Goal: Information Seeking & Learning: Learn about a topic

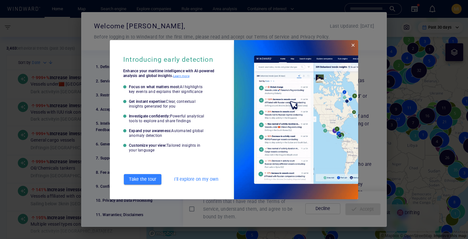
click at [188, 181] on span "I'll explore on my own" at bounding box center [196, 179] width 44 height 8
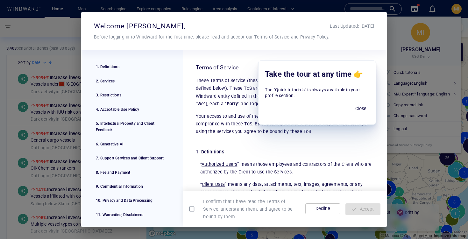
click at [199, 212] on div at bounding box center [194, 208] width 14 height 17
click at [359, 210] on span "Accept" at bounding box center [362, 209] width 25 height 8
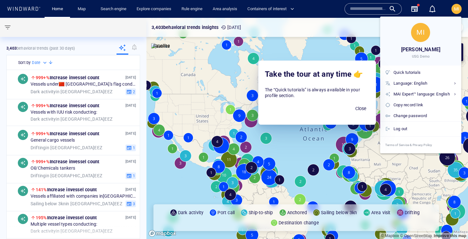
click at [354, 109] on span "Close" at bounding box center [360, 109] width 15 height 8
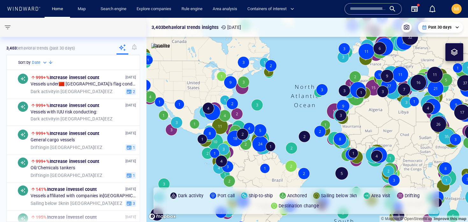
drag, startPoint x: 309, startPoint y: 112, endPoint x: 301, endPoint y: 88, distance: 25.2
click at [301, 88] on canvas "Map" at bounding box center [306, 120] width 321 height 205
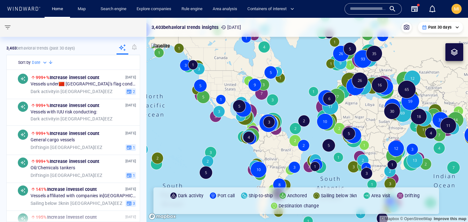
drag, startPoint x: 301, startPoint y: 88, endPoint x: 283, endPoint y: 95, distance: 19.1
click at [283, 95] on canvas "Map" at bounding box center [306, 120] width 321 height 205
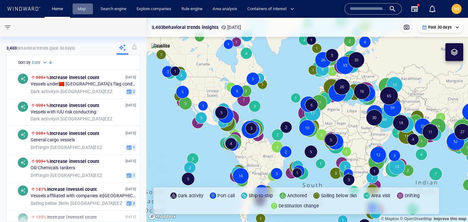
click at [81, 11] on link "Map" at bounding box center [82, 8] width 15 height 11
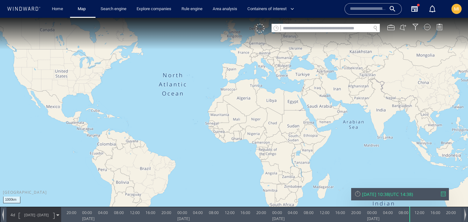
drag, startPoint x: 164, startPoint y: 65, endPoint x: 168, endPoint y: 64, distance: 3.7
click at [168, 64] on canvas "Map" at bounding box center [234, 117] width 468 height 198
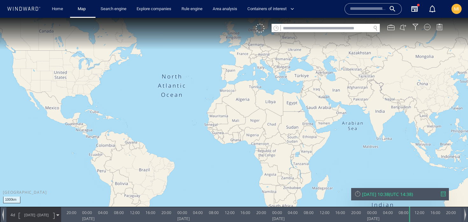
click at [359, 10] on input "text" at bounding box center [368, 9] width 36 height 10
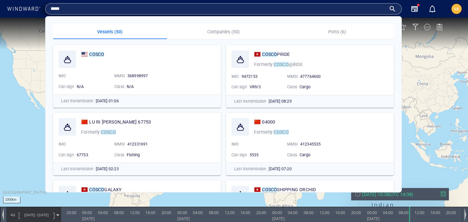
type input "*****"
click at [224, 31] on p "Companies (50)" at bounding box center [223, 32] width 106 height 8
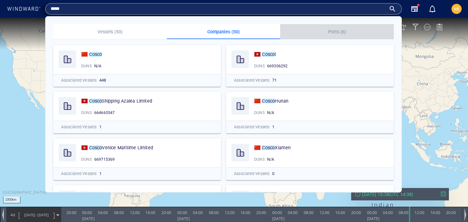
click at [331, 32] on p "Ports (6)" at bounding box center [337, 32] width 106 height 8
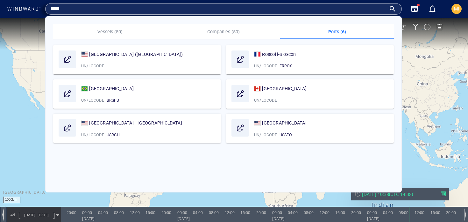
click at [110, 33] on p "Vessels (50)" at bounding box center [110, 32] width 106 height 8
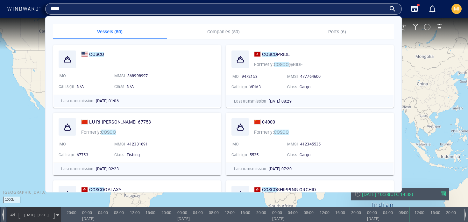
click at [20, 102] on canvas "Map" at bounding box center [234, 117] width 468 height 198
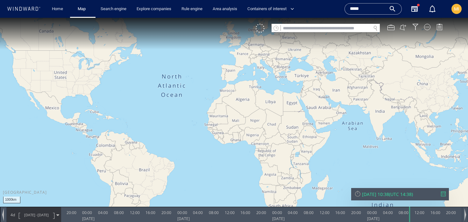
click at [309, 28] on input "text" at bounding box center [326, 28] width 90 height 9
type input "*******"
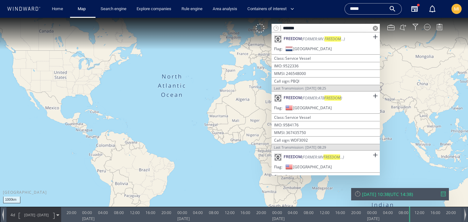
click at [304, 38] on span "(Former: MV. FREEDOM ... )" at bounding box center [323, 38] width 43 height 5
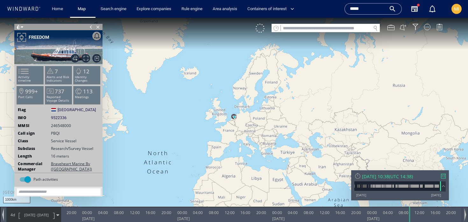
click at [290, 29] on input "text" at bounding box center [326, 28] width 90 height 9
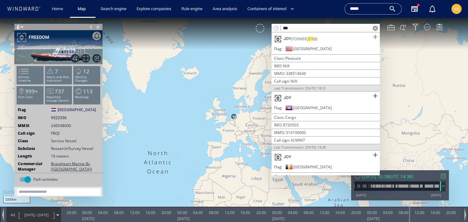
type input "***"
click at [374, 38] on span at bounding box center [375, 37] width 8 height 8
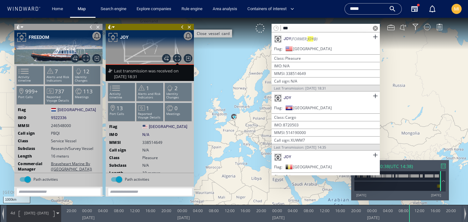
click at [190, 27] on span "Close vessel card" at bounding box center [189, 27] width 7 height 6
click at [190, 27] on canvas "Map" at bounding box center [234, 117] width 468 height 198
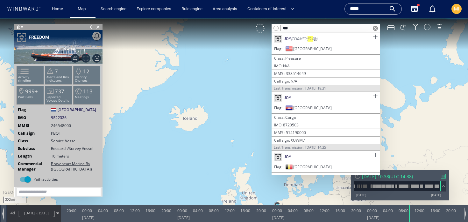
click at [374, 28] on span at bounding box center [374, 28] width 5 height 5
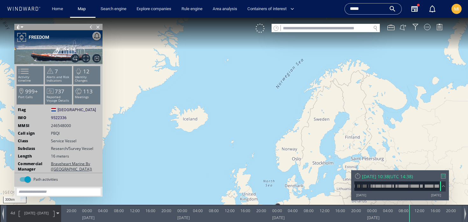
click at [441, 176] on div at bounding box center [443, 176] width 5 height 5
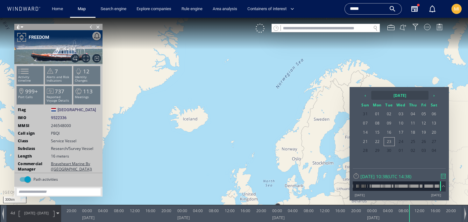
click at [389, 94] on th "2025 September" at bounding box center [399, 95] width 57 height 9
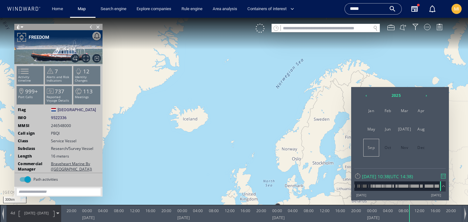
click at [389, 94] on th "2025" at bounding box center [395, 95] width 49 height 9
click at [389, 94] on th "2020 - 2031" at bounding box center [395, 95] width 49 height 9
click at [388, 114] on span "2021" at bounding box center [387, 110] width 15 height 17
click at [407, 135] on span "[DATE]" at bounding box center [404, 129] width 15 height 17
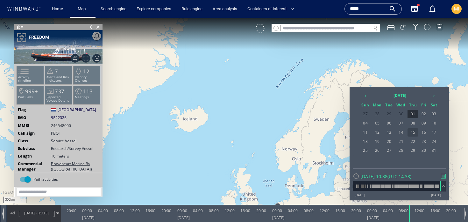
click at [411, 134] on span "15" at bounding box center [412, 132] width 11 height 8
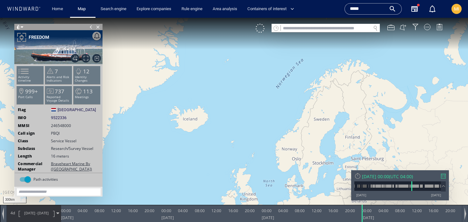
click at [26, 37] on div at bounding box center [21, 37] width 11 height 11
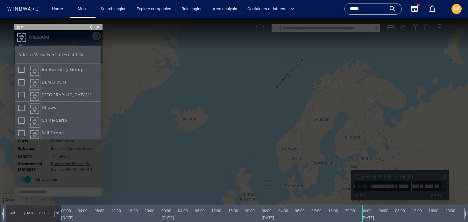
click at [141, 68] on div at bounding box center [234, 120] width 468 height 205
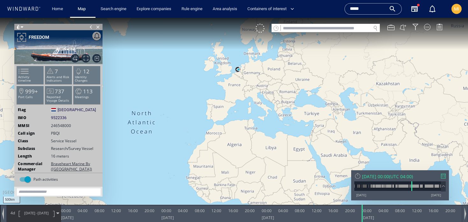
drag, startPoint x: 212, startPoint y: 135, endPoint x: 214, endPoint y: 81, distance: 54.1
click at [214, 81] on canvas "Map" at bounding box center [234, 117] width 468 height 198
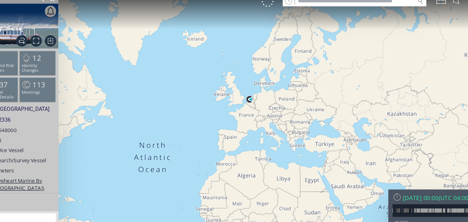
click at [164, 79] on canvas "Map" at bounding box center [156, 86] width 468 height 198
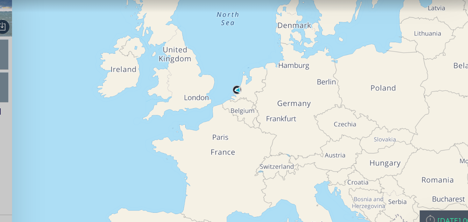
drag, startPoint x: 81, startPoint y: 48, endPoint x: 91, endPoint y: 20, distance: 29.1
click at [91, 20] on canvas "Map" at bounding box center [78, 60] width 468 height 198
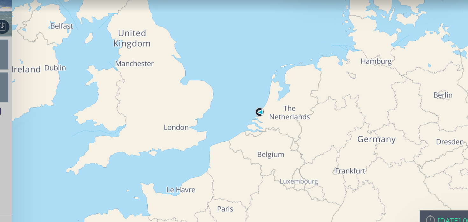
drag, startPoint x: 76, startPoint y: 32, endPoint x: 96, endPoint y: 25, distance: 21.4
click at [96, 25] on canvas "Map" at bounding box center [78, 60] width 468 height 198
drag, startPoint x: 96, startPoint y: 25, endPoint x: 82, endPoint y: 17, distance: 16.1
click at [82, 17] on canvas "Map" at bounding box center [78, 60] width 468 height 198
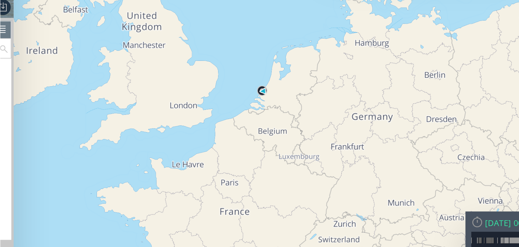
scroll to position [105, 0]
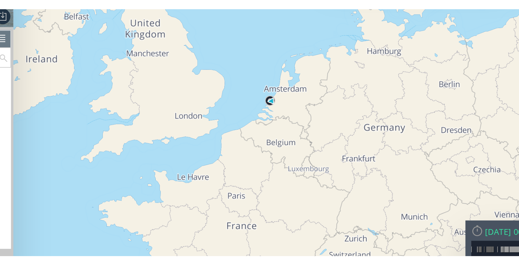
scroll to position [96, 0]
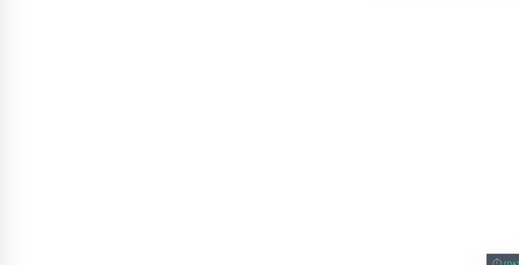
scroll to position [96, 0]
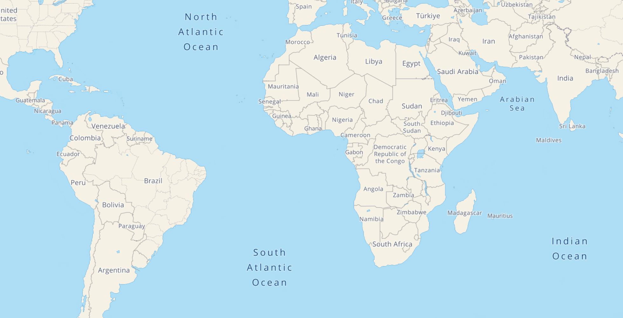
click at [199, 52] on canvas "Map" at bounding box center [103, 61] width 623 height 294
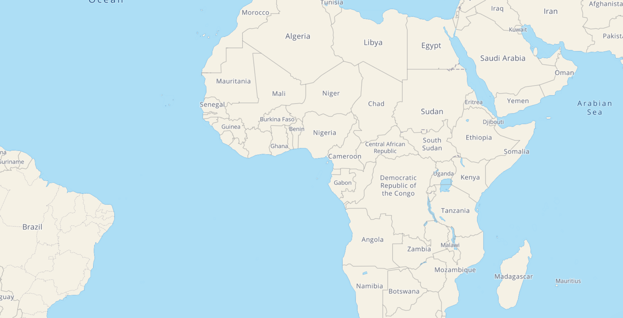
drag, startPoint x: 153, startPoint y: 16, endPoint x: 153, endPoint y: 93, distance: 77.0
click at [153, 93] on canvas "Map" at bounding box center [103, 61] width 623 height 294
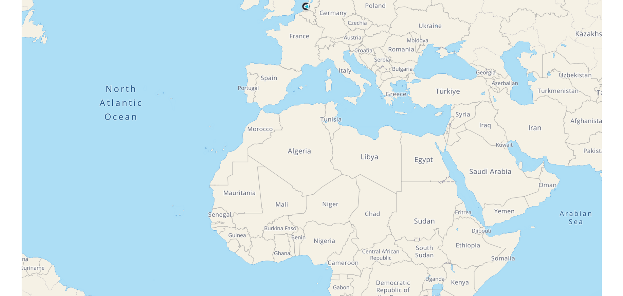
scroll to position [25, 0]
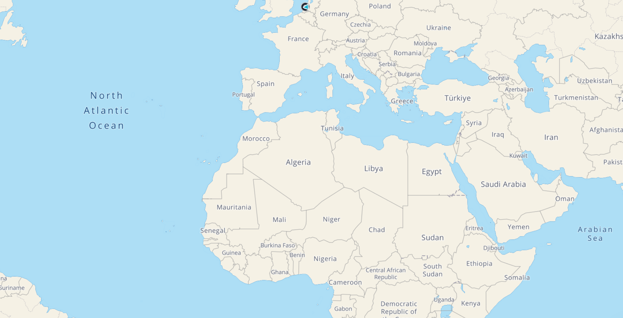
click at [5, 61] on canvas "Map" at bounding box center [103, 61] width 623 height 294
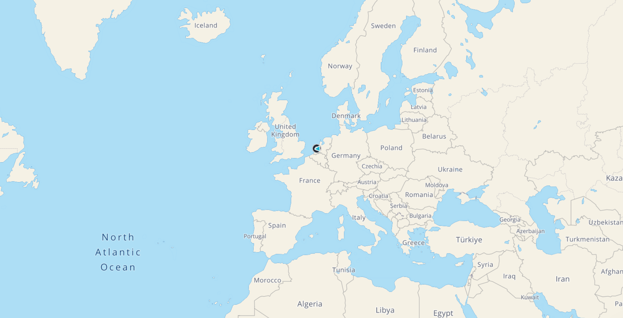
drag, startPoint x: 69, startPoint y: -6, endPoint x: 75, endPoint y: 80, distance: 86.1
click at [75, 80] on canvas "Map" at bounding box center [103, 61] width 623 height 294
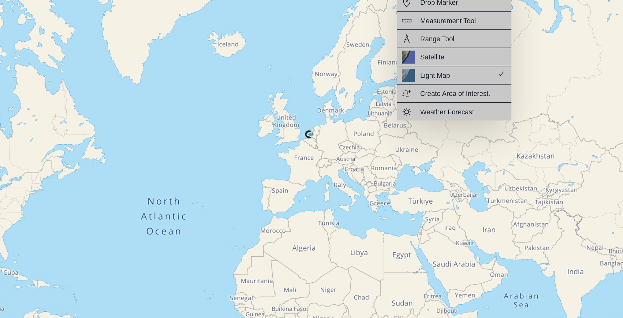
click at [196, 44] on canvas "Map" at bounding box center [103, 61] width 623 height 294
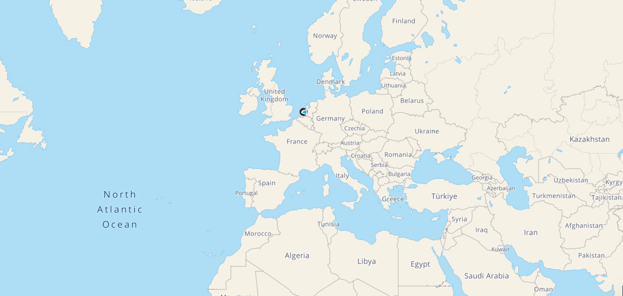
click at [110, 9] on canvas "Map" at bounding box center [103, 50] width 623 height 272
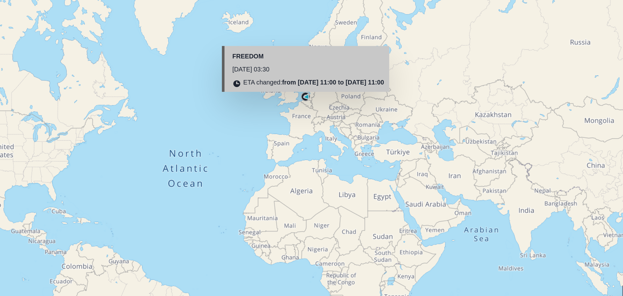
click at [106, 14] on div "ETA changed: from [DATE] 11:00 to [DATE] 11:00" at bounding box center [110, 17] width 86 height 6
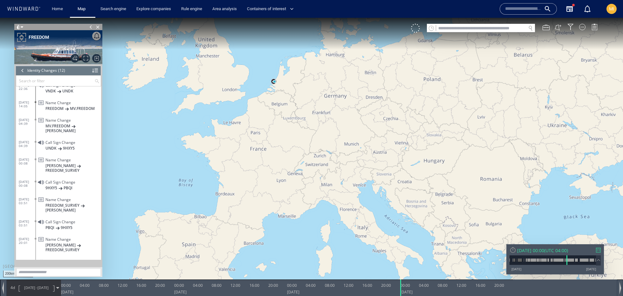
drag, startPoint x: 308, startPoint y: 120, endPoint x: 345, endPoint y: 180, distance: 71.3
click at [345, 180] on canvas "Map" at bounding box center [311, 154] width 623 height 272
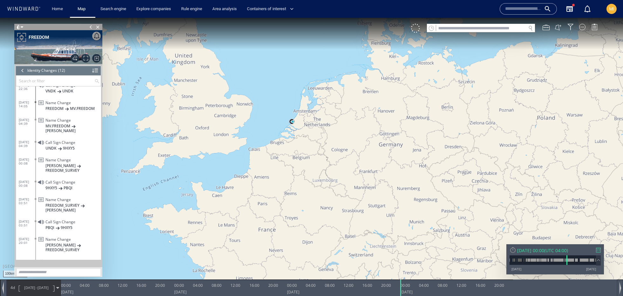
drag, startPoint x: 327, startPoint y: 142, endPoint x: 365, endPoint y: 163, distance: 43.1
click at [365, 163] on canvas "Map" at bounding box center [311, 154] width 623 height 272
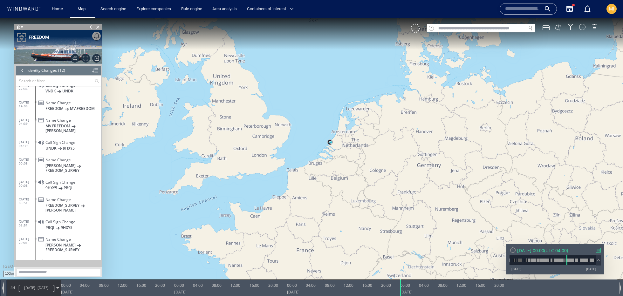
click at [55, 265] on div "4d [DATE] - [DATE]" at bounding box center [34, 288] width 54 height 16
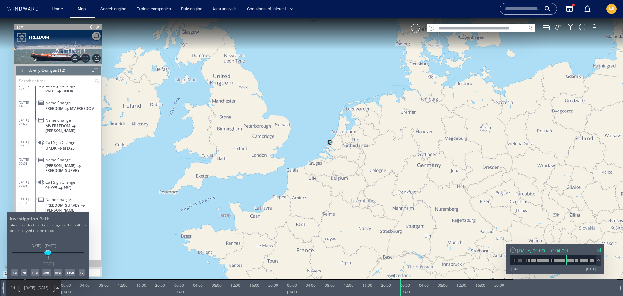
click at [55, 265] on div "60d" at bounding box center [58, 273] width 8 height 6
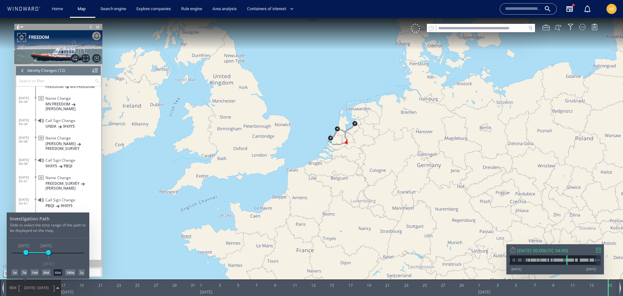
click at [69, 265] on div "180d" at bounding box center [70, 273] width 10 height 6
drag, startPoint x: 34, startPoint y: 253, endPoint x: 27, endPoint y: 254, distance: 6.7
click at [27, 254] on div "[DATE] [DATE] [DATE] [DATE] [DATE] - [DATE] [DATE]" at bounding box center [48, 253] width 72 height 1
click at [28, 254] on span at bounding box center [28, 253] width 5 height 5
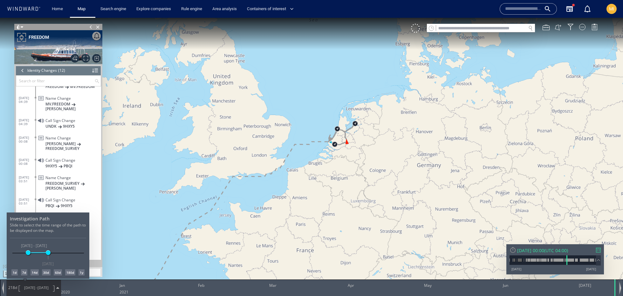
click at [81, 265] on div "1y" at bounding box center [82, 273] width 6 height 6
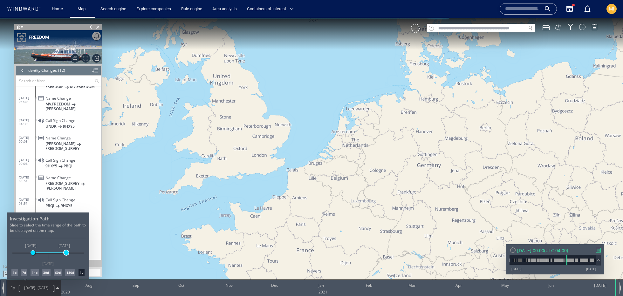
drag, startPoint x: 49, startPoint y: 255, endPoint x: 66, endPoint y: 255, distance: 16.5
click at [66, 254] on div "[DATE] [DATE] [DATE] [DATE] [DATE] - [DATE] [DATE]" at bounding box center [48, 253] width 72 height 1
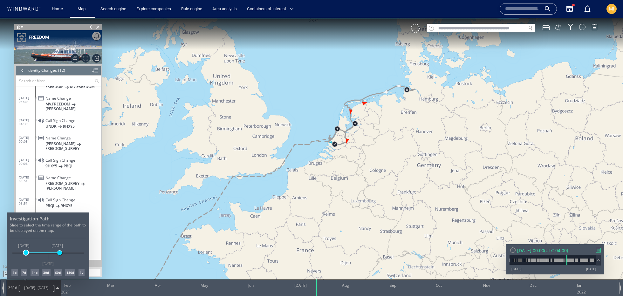
drag, startPoint x: 31, startPoint y: 254, endPoint x: 25, endPoint y: 254, distance: 5.1
click at [25, 254] on span at bounding box center [26, 253] width 5 height 5
drag, startPoint x: 25, startPoint y: 254, endPoint x: 46, endPoint y: 255, distance: 20.4
click at [46, 255] on span at bounding box center [46, 253] width 5 height 5
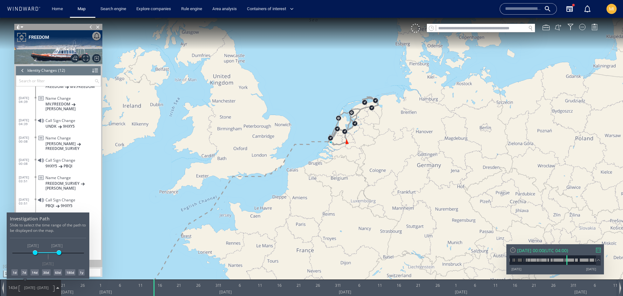
drag, startPoint x: 46, startPoint y: 255, endPoint x: 61, endPoint y: 256, distance: 15.3
click at [33, 253] on span at bounding box center [35, 253] width 5 height 5
drag, startPoint x: 58, startPoint y: 254, endPoint x: 72, endPoint y: 255, distance: 13.7
click at [72, 255] on span at bounding box center [72, 253] width 5 height 5
click at [61, 221] on h4 "Investigation Path" at bounding box center [48, 219] width 76 height 6
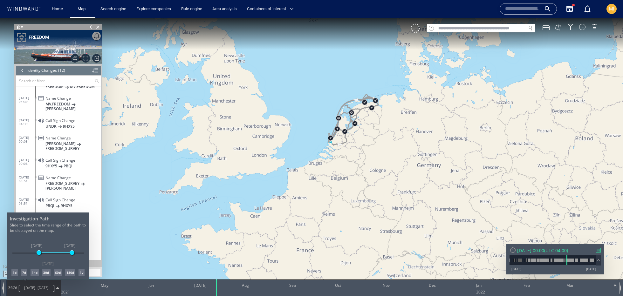
click at [58, 265] on div at bounding box center [311, 157] width 623 height 279
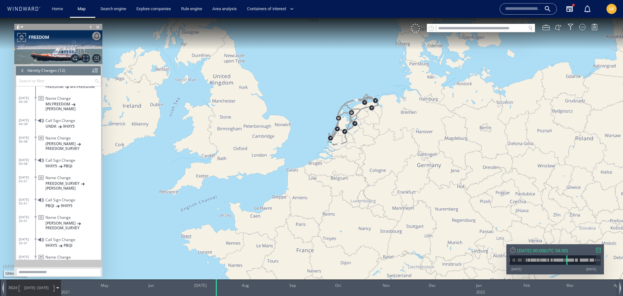
click at [519, 249] on div at bounding box center [598, 250] width 5 height 5
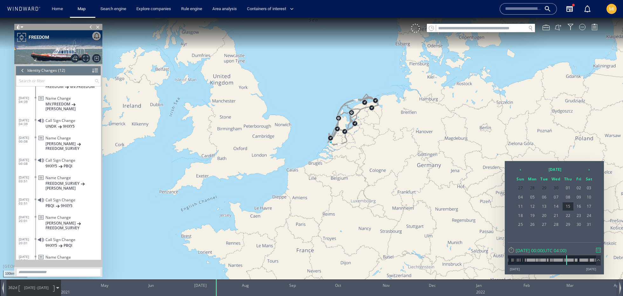
click at [519, 249] on div at bounding box center [598, 250] width 5 height 5
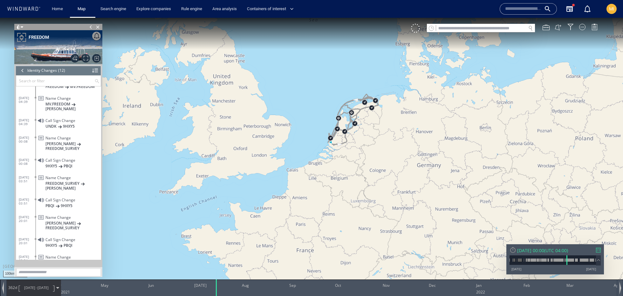
click at [519, 263] on span at bounding box center [598, 260] width 7 height 7
click at [519, 255] on span at bounding box center [598, 256] width 7 height 7
click at [519, 263] on span at bounding box center [598, 260] width 7 height 7
click at [91, 29] on span at bounding box center [90, 27] width 7 height 6
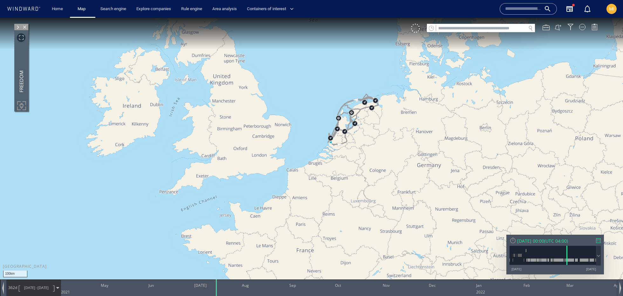
click at [18, 26] on span at bounding box center [17, 27] width 7 height 6
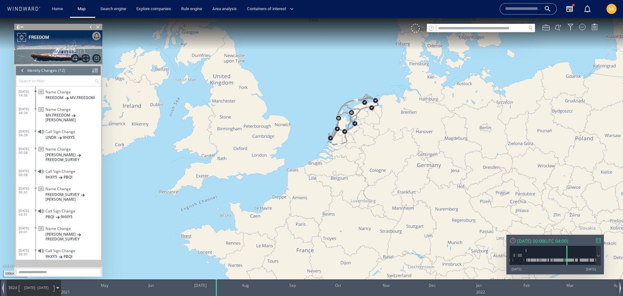
scroll to position [47, 0]
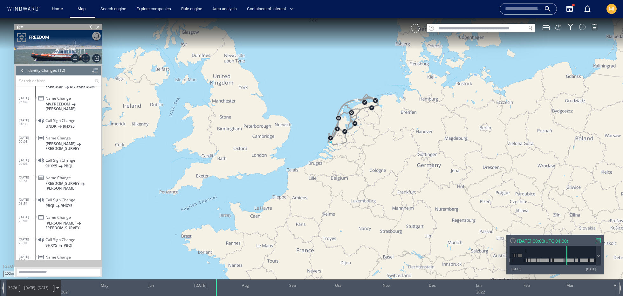
click at [23, 70] on div at bounding box center [22, 71] width 7 height 10
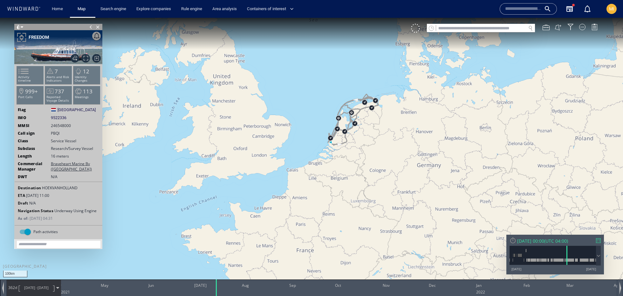
click at [519, 244] on div "[DATE] 00:00 ( UTC 04:00 )" at bounding box center [555, 241] width 91 height 6
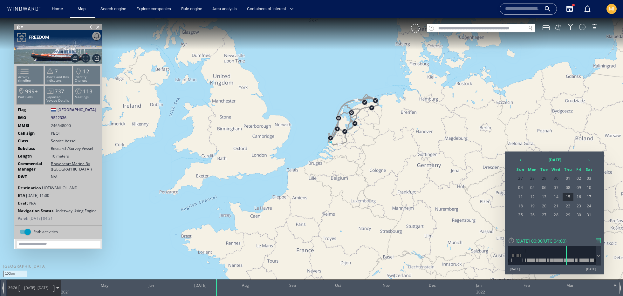
click at [519, 244] on div "[DATE] 00:00 ( UTC 04:00 )" at bounding box center [554, 241] width 93 height 6
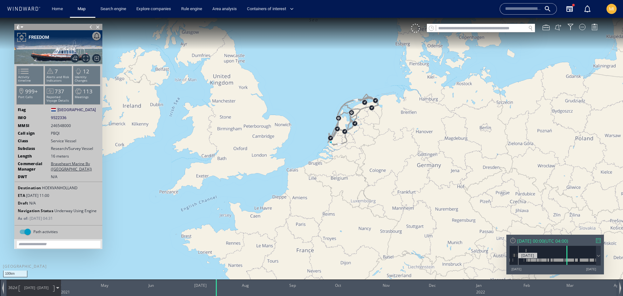
click at [519, 256] on div "[DATE]" at bounding box center [527, 255] width 19 height 5
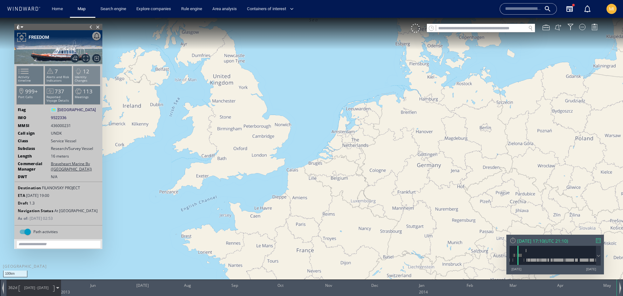
click at [89, 71] on li "12 Identity Changes" at bounding box center [86, 75] width 27 height 18
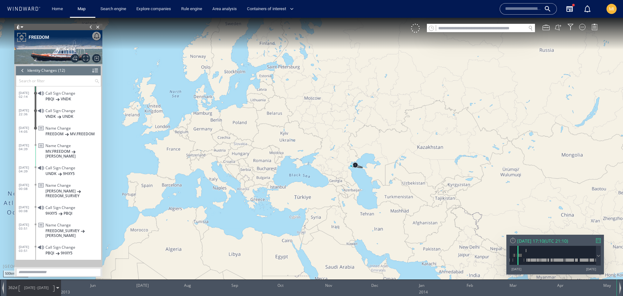
drag, startPoint x: 493, startPoint y: 185, endPoint x: 319, endPoint y: 141, distance: 179.8
click at [319, 141] on canvas "Map" at bounding box center [311, 154] width 623 height 272
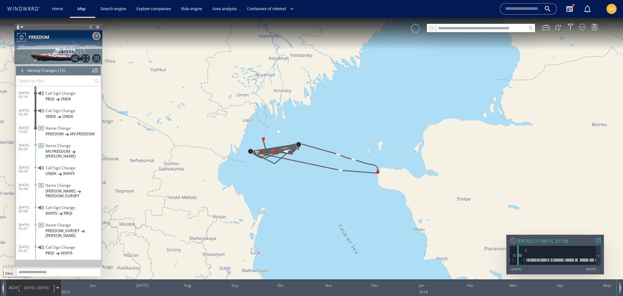
drag, startPoint x: 320, startPoint y: 148, endPoint x: 326, endPoint y: 181, distance: 33.6
click at [326, 181] on canvas "Map" at bounding box center [311, 154] width 623 height 272
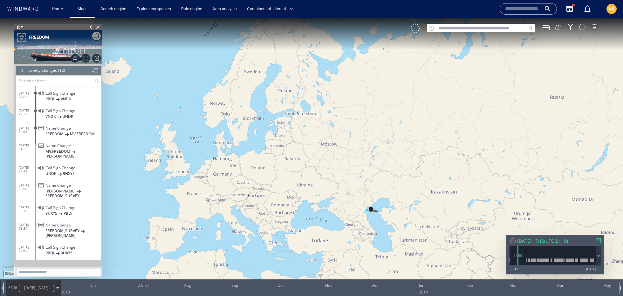
click at [512, 244] on div at bounding box center [513, 240] width 7 height 7
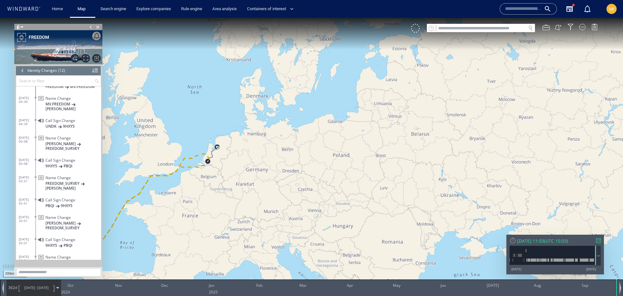
drag, startPoint x: 197, startPoint y: 176, endPoint x: 198, endPoint y: 93, distance: 83.7
click at [198, 93] on canvas "Map" at bounding box center [311, 154] width 623 height 272
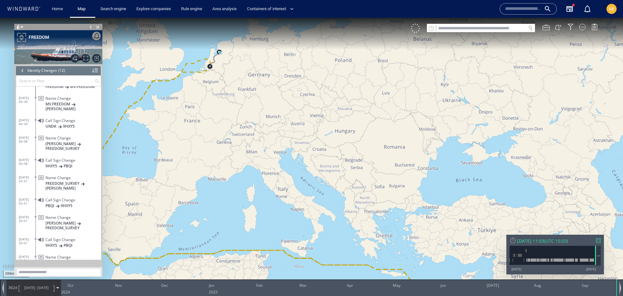
drag, startPoint x: 202, startPoint y: 114, endPoint x: 269, endPoint y: 192, distance: 102.6
click at [269, 192] on canvas "Map" at bounding box center [311, 154] width 623 height 272
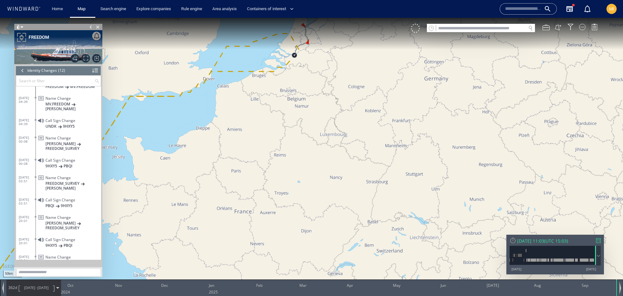
drag, startPoint x: 273, startPoint y: 122, endPoint x: 262, endPoint y: 208, distance: 86.2
click at [262, 208] on canvas "Map" at bounding box center [311, 154] width 623 height 272
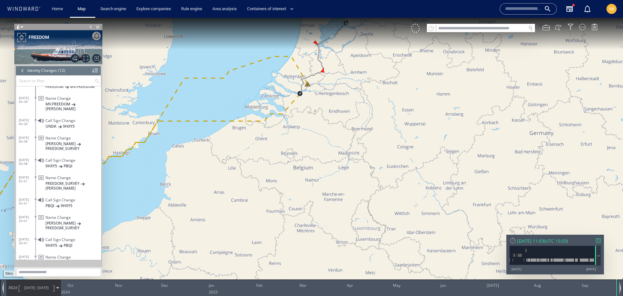
drag, startPoint x: 291, startPoint y: 162, endPoint x: 290, endPoint y: 222, distance: 59.8
click at [291, 223] on canvas "Map" at bounding box center [311, 154] width 623 height 272
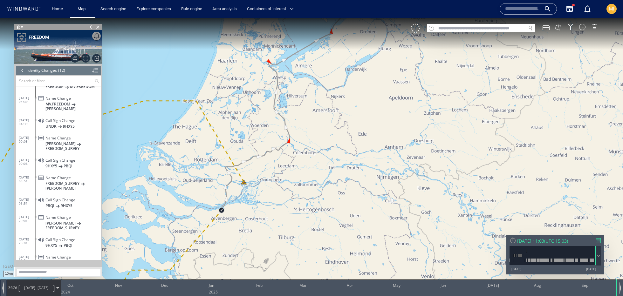
drag, startPoint x: 334, startPoint y: 101, endPoint x: 337, endPoint y: 138, distance: 36.6
click at [337, 138] on canvas "Map" at bounding box center [311, 154] width 623 height 272
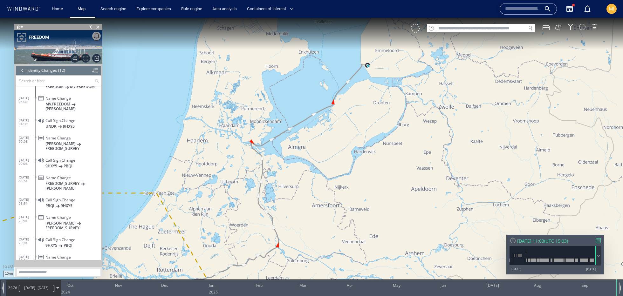
drag, startPoint x: 335, startPoint y: 129, endPoint x: 328, endPoint y: 165, distance: 37.1
click at [328, 165] on canvas "Map" at bounding box center [311, 154] width 623 height 272
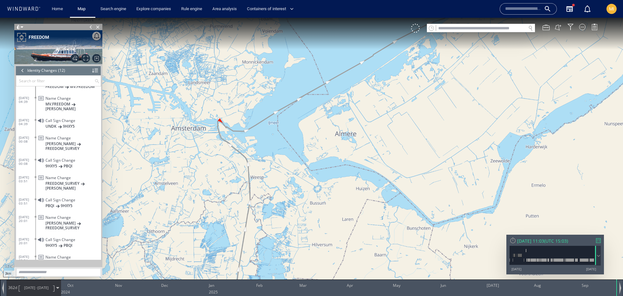
drag, startPoint x: 240, startPoint y: 112, endPoint x: 262, endPoint y: 130, distance: 29.0
click at [262, 130] on canvas "Map" at bounding box center [311, 154] width 623 height 272
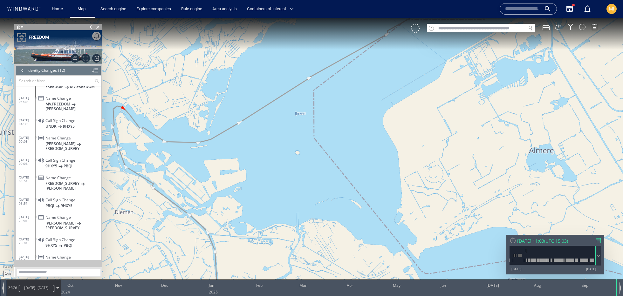
click at [24, 71] on div at bounding box center [22, 71] width 7 height 10
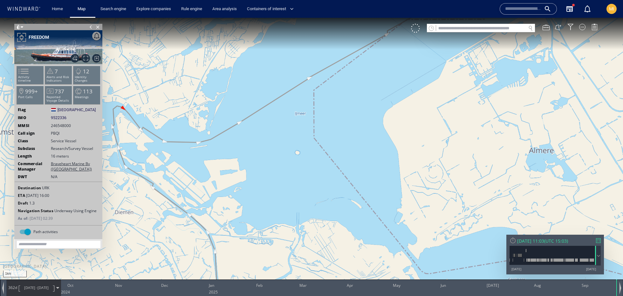
click at [262, 133] on canvas "Map" at bounding box center [311, 154] width 623 height 272
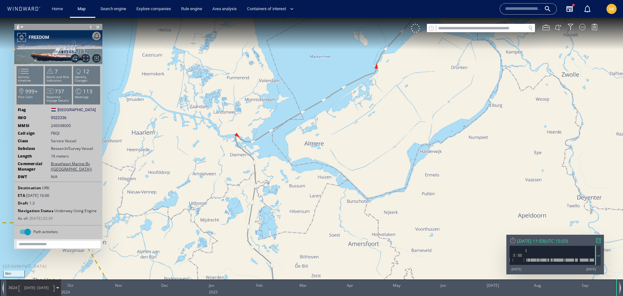
click at [263, 137] on canvas "Map" at bounding box center [311, 154] width 623 height 272
click at [22, 27] on span at bounding box center [22, 27] width 3 height 6
click at [41, 49] on li at bounding box center [39, 50] width 6 height 6
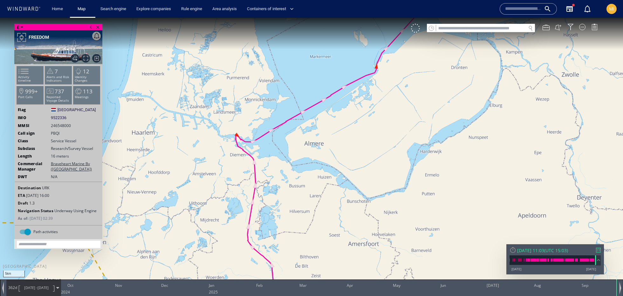
click at [519, 260] on span at bounding box center [598, 260] width 7 height 7
click at [519, 260] on div at bounding box center [598, 256] width 5 height 20
click at [492, 31] on input "text" at bounding box center [481, 28] width 90 height 9
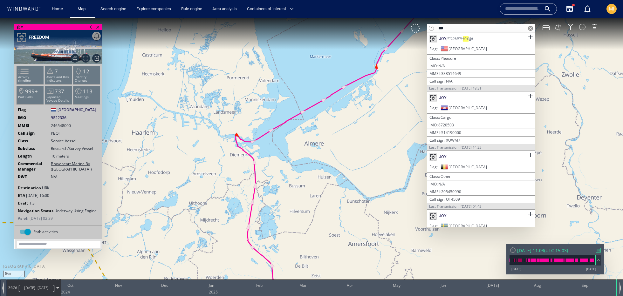
type input "***"
click at [406, 108] on canvas "Map" at bounding box center [311, 154] width 623 height 272
click at [519, 30] on span at bounding box center [530, 28] width 5 height 5
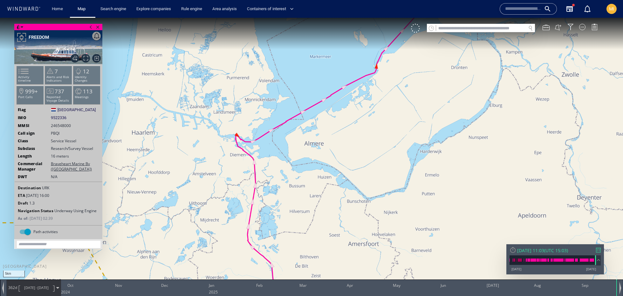
click at [455, 31] on input "text" at bounding box center [481, 28] width 90 height 9
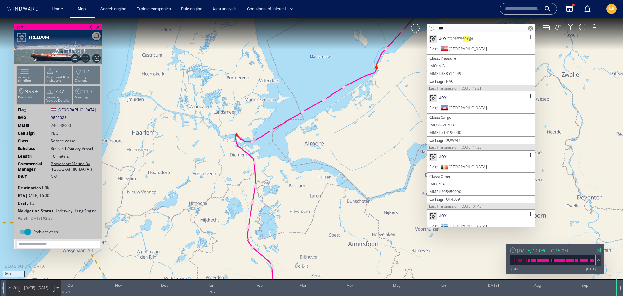
type input "***"
click at [519, 38] on span at bounding box center [531, 37] width 8 height 8
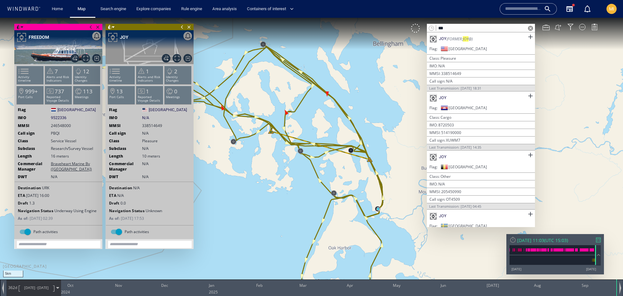
drag, startPoint x: 250, startPoint y: 142, endPoint x: 316, endPoint y: 197, distance: 85.6
click at [316, 197] on canvas "Map" at bounding box center [311, 154] width 623 height 272
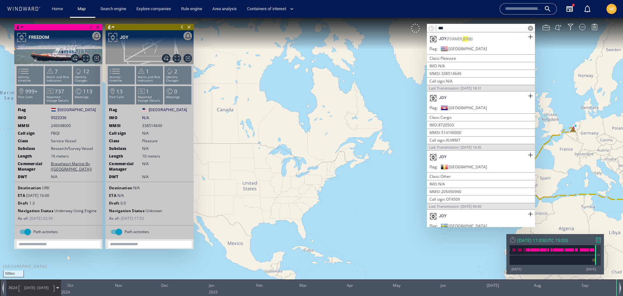
drag, startPoint x: 367, startPoint y: 219, endPoint x: 218, endPoint y: 163, distance: 159.7
click at [218, 162] on canvas "Map" at bounding box center [311, 154] width 623 height 272
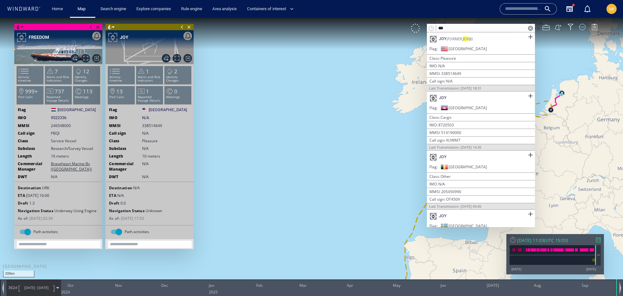
drag, startPoint x: 567, startPoint y: 134, endPoint x: 347, endPoint y: 190, distance: 226.9
click at [347, 190] on canvas "Map" at bounding box center [311, 154] width 623 height 272
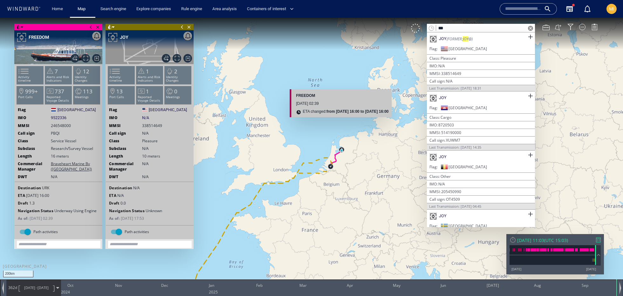
drag, startPoint x: 341, startPoint y: 153, endPoint x: 340, endPoint y: 101, distance: 51.9
click at [340, 101] on canvas "Map" at bounding box center [311, 154] width 623 height 272
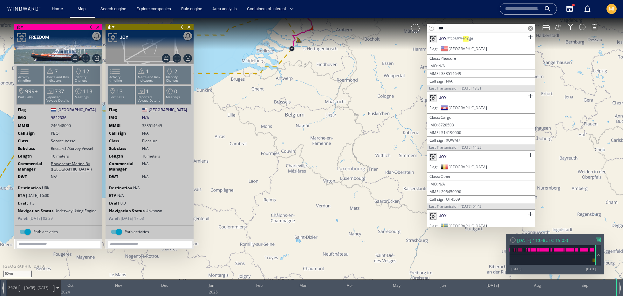
drag, startPoint x: 344, startPoint y: 135, endPoint x: 358, endPoint y: 215, distance: 81.7
click at [358, 215] on canvas "Map" at bounding box center [311, 154] width 623 height 272
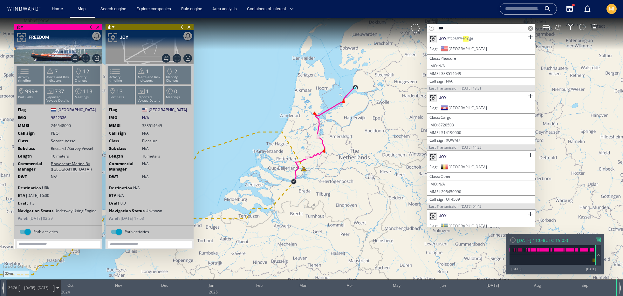
drag, startPoint x: 348, startPoint y: 128, endPoint x: 360, endPoint y: 190, distance: 62.6
click at [360, 190] on canvas "Map" at bounding box center [311, 154] width 623 height 272
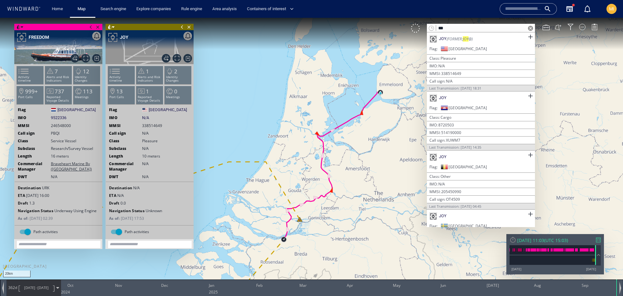
drag, startPoint x: 360, startPoint y: 190, endPoint x: 382, endPoint y: 236, distance: 51.5
click at [382, 237] on canvas "Map" at bounding box center [311, 154] width 623 height 272
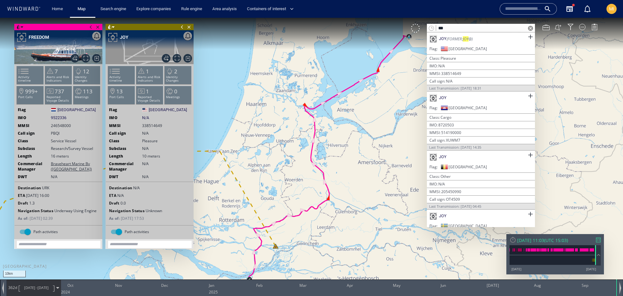
drag, startPoint x: 371, startPoint y: 176, endPoint x: 391, endPoint y: 173, distance: 19.4
click at [392, 173] on canvas "Map" at bounding box center [311, 154] width 623 height 272
click at [190, 28] on span "Close vessel card" at bounding box center [189, 27] width 7 height 6
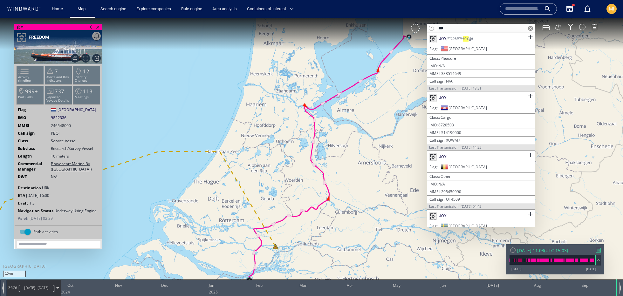
click at [519, 28] on span at bounding box center [530, 28] width 5 height 5
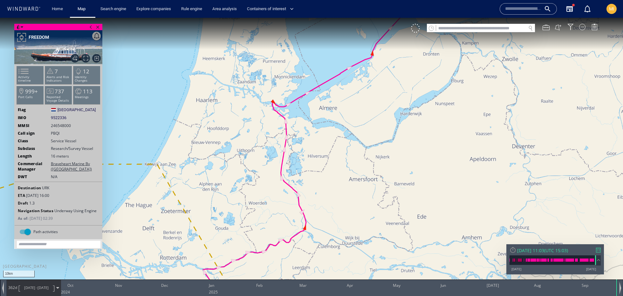
drag, startPoint x: 394, startPoint y: 116, endPoint x: 351, endPoint y: 260, distance: 150.4
click at [352, 261] on canvas "Map" at bounding box center [311, 154] width 623 height 272
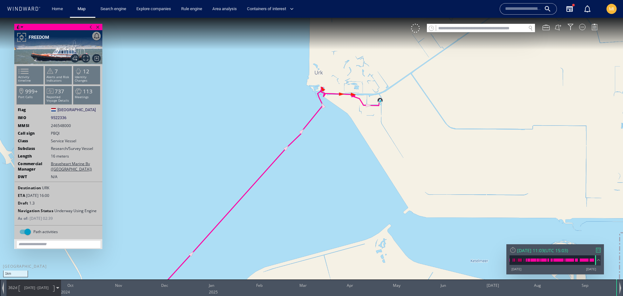
drag, startPoint x: 360, startPoint y: 123, endPoint x: 352, endPoint y: 147, distance: 24.6
click at [352, 151] on canvas "Map" at bounding box center [311, 154] width 623 height 272
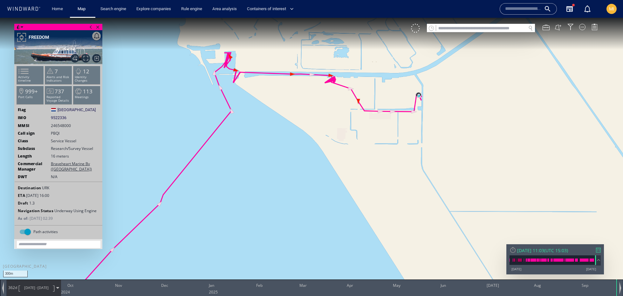
drag, startPoint x: 352, startPoint y: 147, endPoint x: 348, endPoint y: 170, distance: 23.0
click at [348, 170] on canvas "Map" at bounding box center [311, 154] width 623 height 272
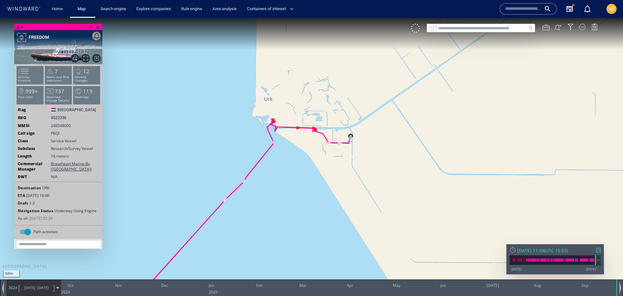
drag, startPoint x: 307, startPoint y: 150, endPoint x: 332, endPoint y: 66, distance: 87.9
click at [332, 66] on canvas "Map" at bounding box center [311, 154] width 623 height 272
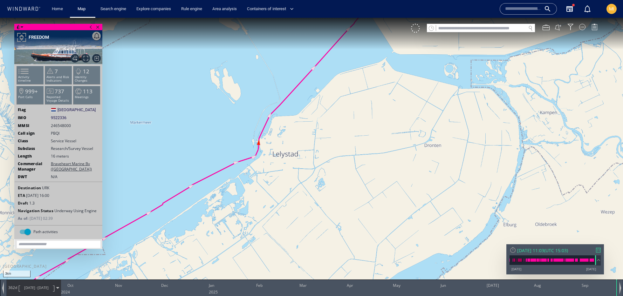
drag, startPoint x: 282, startPoint y: 147, endPoint x: 345, endPoint y: 55, distance: 110.5
click at [345, 55] on canvas "Map" at bounding box center [311, 154] width 623 height 272
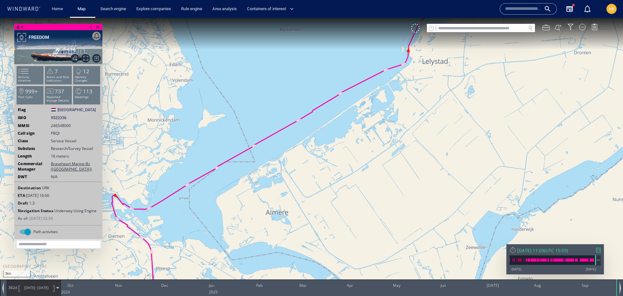
drag, startPoint x: 177, startPoint y: 212, endPoint x: 340, endPoint y: 106, distance: 194.4
click at [340, 106] on canvas "Map" at bounding box center [311, 154] width 623 height 272
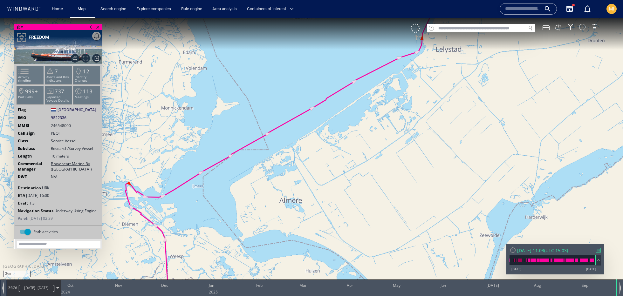
drag, startPoint x: 318, startPoint y: 151, endPoint x: 316, endPoint y: 89, distance: 62.4
click at [328, 57] on canvas "Map" at bounding box center [311, 154] width 623 height 272
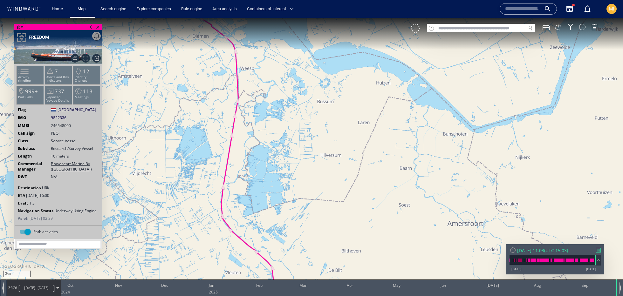
drag, startPoint x: 278, startPoint y: 136, endPoint x: 338, endPoint y: 42, distance: 111.9
click at [338, 42] on canvas "Map" at bounding box center [311, 154] width 623 height 272
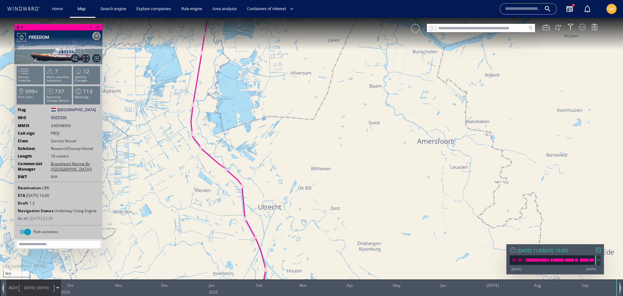
drag, startPoint x: 334, startPoint y: 131, endPoint x: 304, endPoint y: 50, distance: 86.1
click at [304, 50] on canvas "Map" at bounding box center [311, 154] width 623 height 272
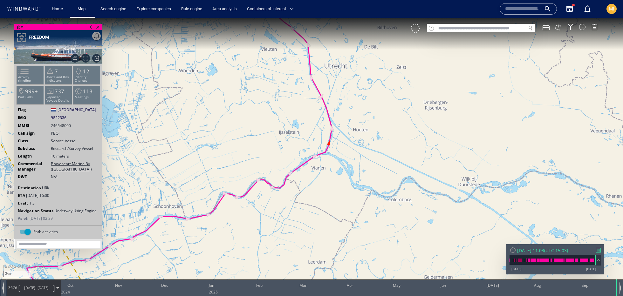
drag, startPoint x: 325, startPoint y: 147, endPoint x: 404, endPoint y: -3, distance: 169.6
click at [404, 18] on html "3km © Mapbox © OpenStreetMap Improve this map 0 0 [DATE] Oct Nov Dec Jan Feb Ma…" at bounding box center [311, 157] width 623 height 279
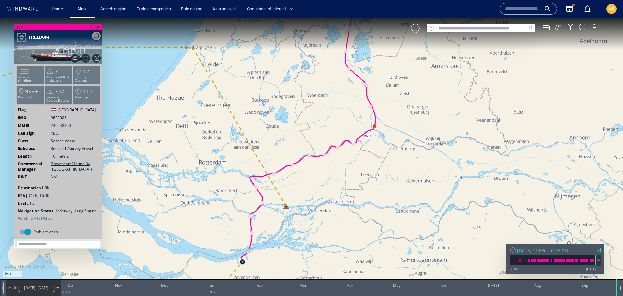
drag, startPoint x: 276, startPoint y: 253, endPoint x: 293, endPoint y: 167, distance: 86.9
click at [293, 167] on canvas "Map" at bounding box center [311, 154] width 623 height 272
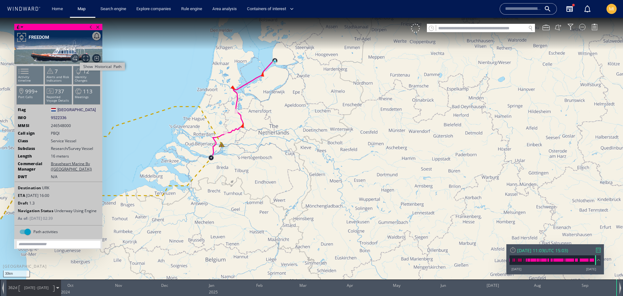
click at [75, 61] on span "Show Historical Path" at bounding box center [75, 58] width 9 height 9
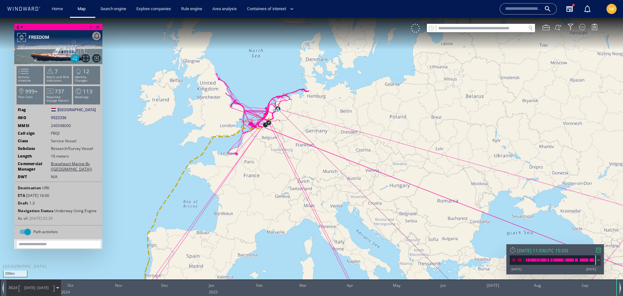
drag, startPoint x: 278, startPoint y: 148, endPoint x: 294, endPoint y: 136, distance: 19.2
click at [294, 136] on canvas "Map" at bounding box center [311, 154] width 623 height 272
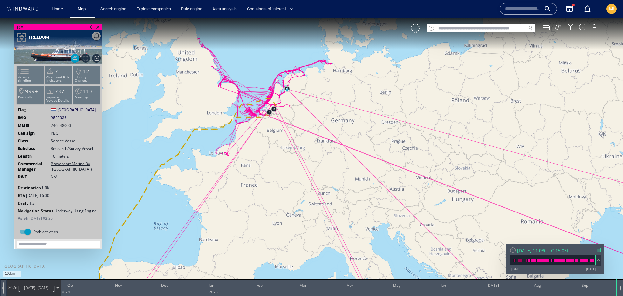
drag, startPoint x: 272, startPoint y: 148, endPoint x: 279, endPoint y: 157, distance: 11.8
click at [279, 157] on canvas "Map" at bounding box center [311, 154] width 623 height 272
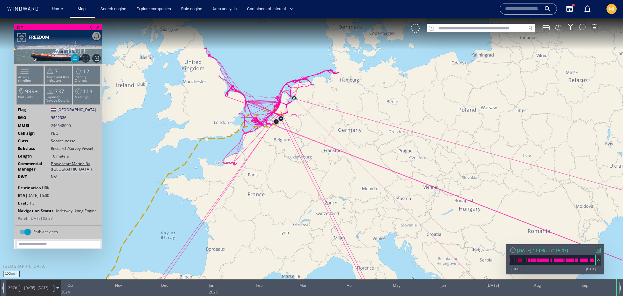
drag, startPoint x: 348, startPoint y: 150, endPoint x: 280, endPoint y: 86, distance: 93.6
click at [272, 84] on canvas "Map" at bounding box center [311, 154] width 623 height 272
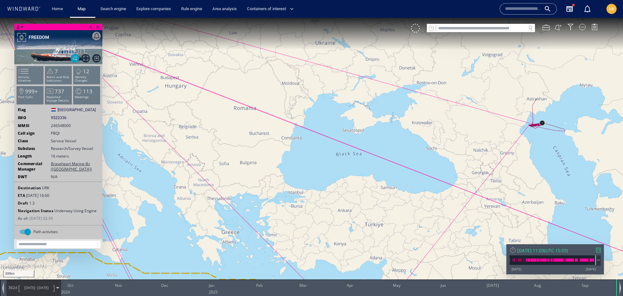
drag, startPoint x: 452, startPoint y: 169, endPoint x: 234, endPoint y: 113, distance: 224.7
click at [233, 112] on canvas "Map" at bounding box center [311, 154] width 623 height 272
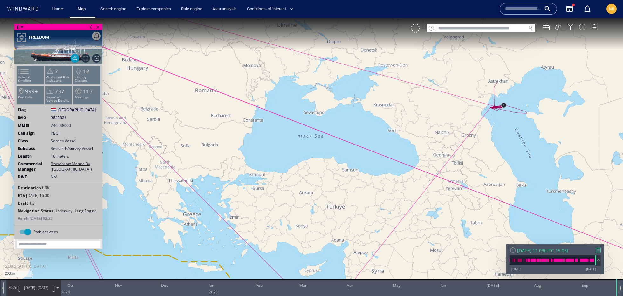
drag, startPoint x: 299, startPoint y: 172, endPoint x: 130, endPoint y: 89, distance: 188.8
click at [130, 88] on canvas "Map" at bounding box center [311, 154] width 623 height 272
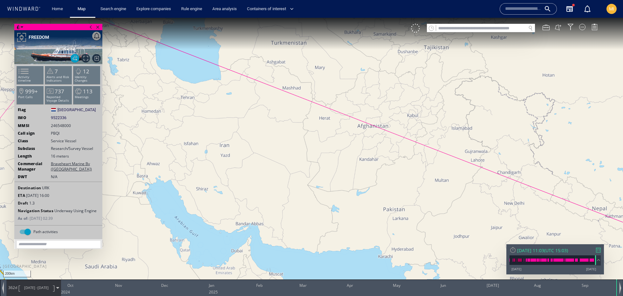
drag, startPoint x: 339, startPoint y: 177, endPoint x: 413, endPoint y: 200, distance: 77.2
click at [413, 200] on canvas "Map" at bounding box center [311, 154] width 623 height 272
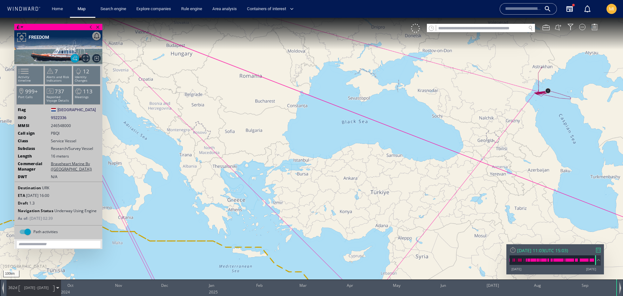
drag, startPoint x: 266, startPoint y: 120, endPoint x: 389, endPoint y: 212, distance: 153.7
click at [389, 212] on canvas "Map" at bounding box center [311, 154] width 623 height 272
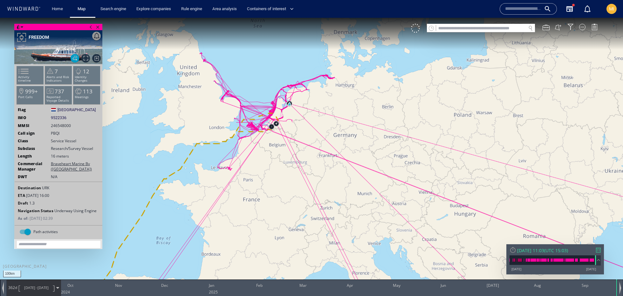
drag, startPoint x: 255, startPoint y: 102, endPoint x: 394, endPoint y: 167, distance: 153.7
click at [394, 167] on canvas "Map" at bounding box center [311, 154] width 623 height 272
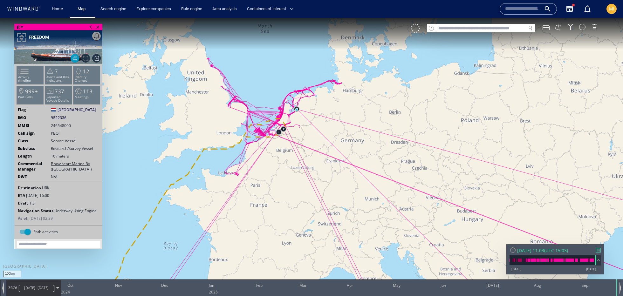
click at [449, 30] on input "text" at bounding box center [481, 28] width 90 height 9
click at [467, 31] on input "text" at bounding box center [481, 28] width 90 height 9
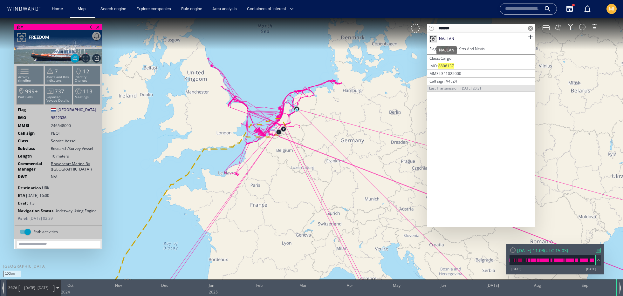
type input "*******"
click at [452, 38] on div "NAJLAN" at bounding box center [446, 39] width 15 height 6
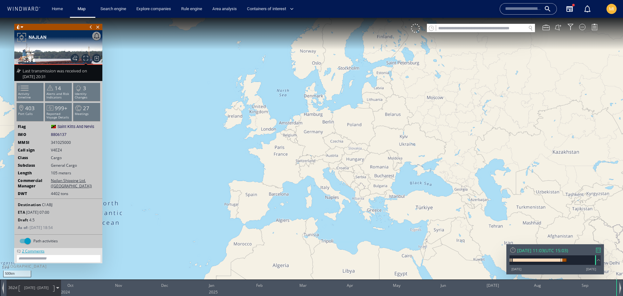
drag, startPoint x: 248, startPoint y: 136, endPoint x: 474, endPoint y: 86, distance: 231.7
click at [474, 86] on canvas "Map" at bounding box center [311, 154] width 623 height 272
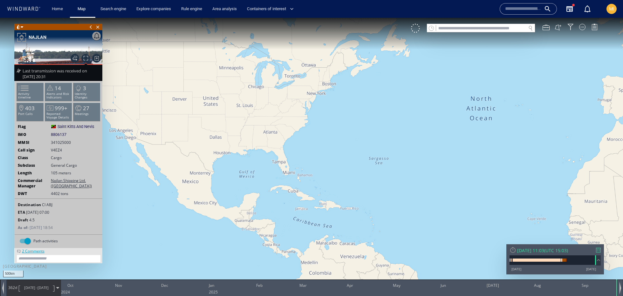
drag, startPoint x: 294, startPoint y: 130, endPoint x: 383, endPoint y: -4, distance: 161.3
click at [383, 18] on html "500km © Mapbox © OpenStreetMap Improve this map 0 0 Sep 2025 Oct Nov Dec Jan Fe…" at bounding box center [311, 157] width 623 height 279
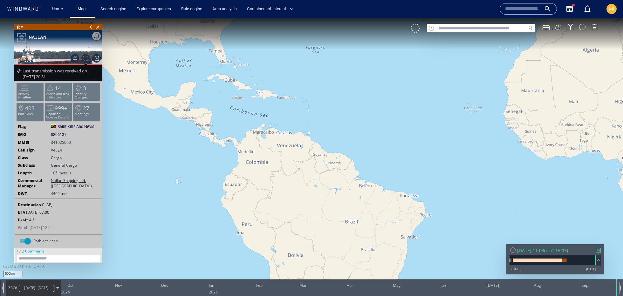
drag, startPoint x: 327, startPoint y: 94, endPoint x: 304, endPoint y: 56, distance: 44.2
click at [304, 56] on canvas "Map" at bounding box center [311, 154] width 623 height 272
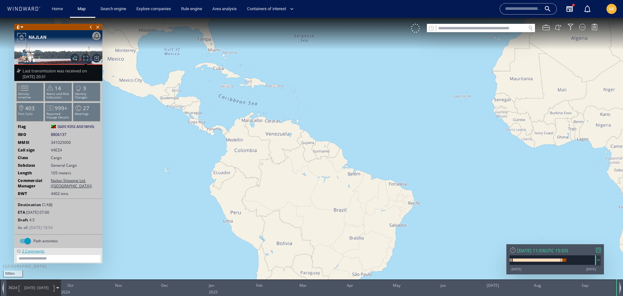
click at [600, 254] on div "Tue 23/09/2025 11:03 ( UTC 15:03 )" at bounding box center [555, 251] width 91 height 6
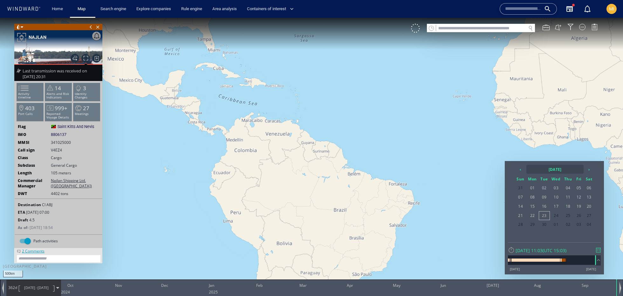
click at [553, 170] on th "2025 September" at bounding box center [555, 169] width 57 height 9
click at [430, 177] on div at bounding box center [311, 157] width 623 height 279
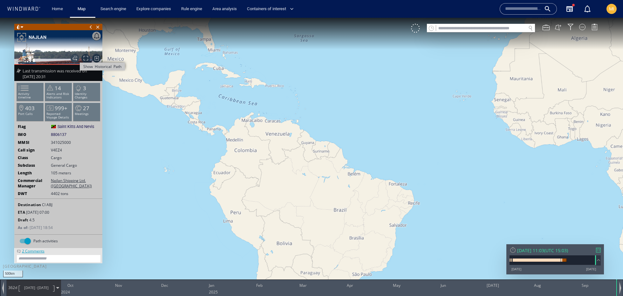
click at [75, 57] on span "Show Historical Path" at bounding box center [75, 58] width 9 height 9
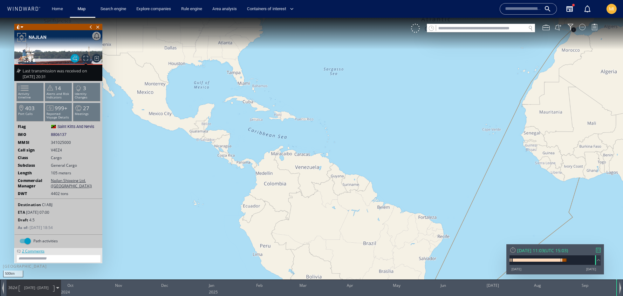
drag, startPoint x: 230, startPoint y: 149, endPoint x: 260, endPoint y: 182, distance: 44.6
click at [260, 182] on canvas "Map" at bounding box center [311, 154] width 623 height 272
drag, startPoint x: 236, startPoint y: 132, endPoint x: 246, endPoint y: 216, distance: 85.3
click at [247, 217] on canvas "Map" at bounding box center [311, 154] width 623 height 272
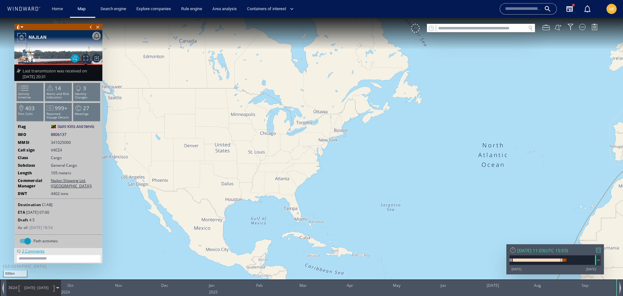
drag, startPoint x: 260, startPoint y: 142, endPoint x: 156, endPoint y: 171, distance: 107.3
click at [156, 171] on canvas "Map" at bounding box center [311, 154] width 623 height 272
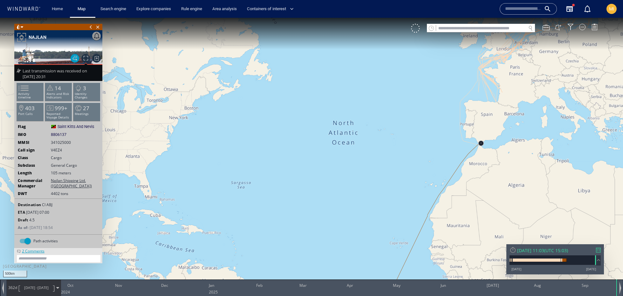
click at [156, 171] on canvas "Map" at bounding box center [311, 154] width 623 height 272
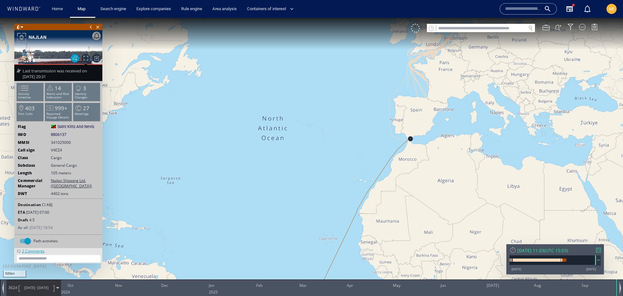
drag, startPoint x: 328, startPoint y: 146, endPoint x: 208, endPoint y: 124, distance: 121.6
click at [208, 124] on canvas "Map" at bounding box center [311, 154] width 623 height 272
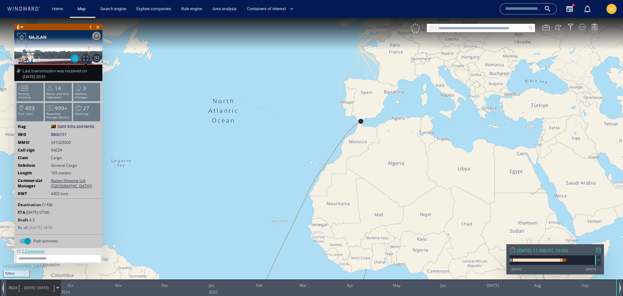
drag, startPoint x: 208, startPoint y: 124, endPoint x: 194, endPoint y: 205, distance: 83.0
click at [194, 206] on canvas "Map" at bounding box center [311, 154] width 623 height 272
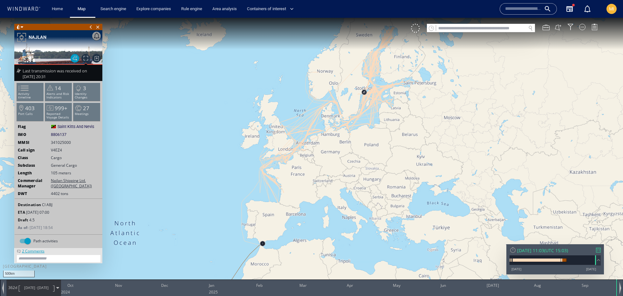
drag, startPoint x: 285, startPoint y: 126, endPoint x: 201, endPoint y: 164, distance: 92.4
click at [201, 164] on canvas "Map" at bounding box center [311, 154] width 623 height 272
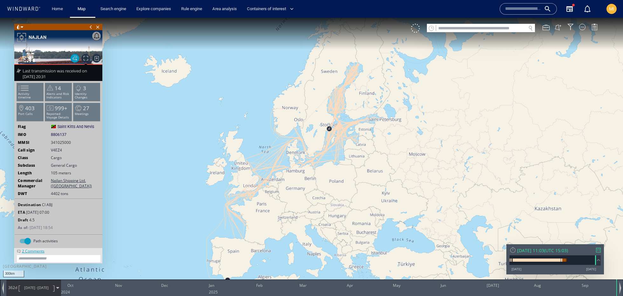
drag, startPoint x: 229, startPoint y: 119, endPoint x: 183, endPoint y: 151, distance: 55.8
click at [183, 151] on canvas "Map" at bounding box center [311, 154] width 623 height 272
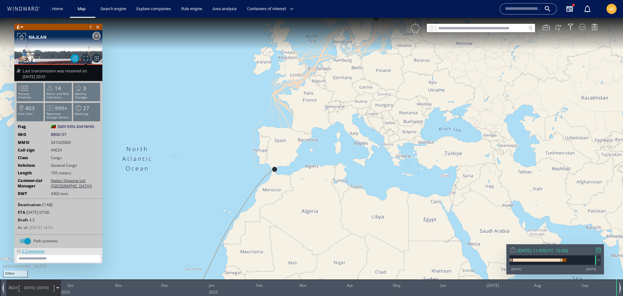
drag, startPoint x: 198, startPoint y: 190, endPoint x: 278, endPoint y: 43, distance: 166.7
click at [278, 43] on canvas "Map" at bounding box center [311, 154] width 623 height 272
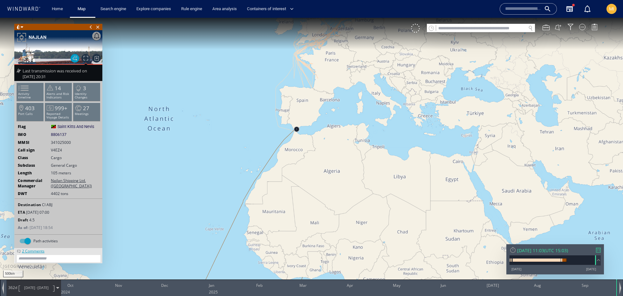
drag, startPoint x: 212, startPoint y: 153, endPoint x: 236, endPoint y: 33, distance: 122.3
click at [236, 33] on canvas "Map" at bounding box center [311, 154] width 623 height 272
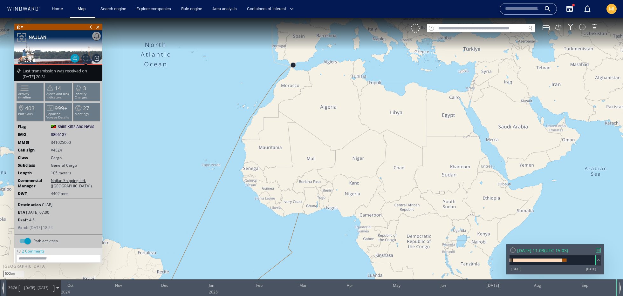
drag, startPoint x: 213, startPoint y: 146, endPoint x: 185, endPoint y: 200, distance: 61.0
click at [185, 200] on canvas "Map" at bounding box center [311, 154] width 623 height 272
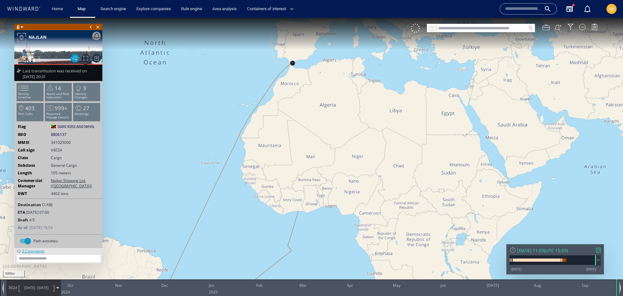
drag, startPoint x: 276, startPoint y: 71, endPoint x: 246, endPoint y: 92, distance: 37.4
click at [246, 92] on canvas "Map" at bounding box center [311, 154] width 623 height 272
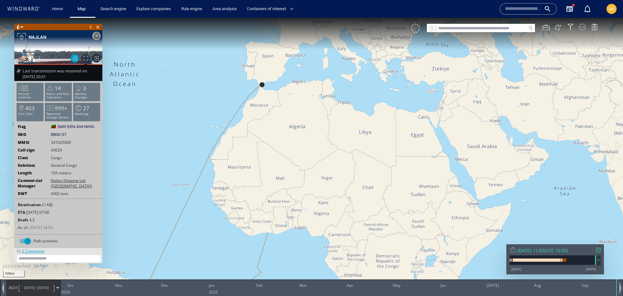
click at [40, 248] on div "2 Comments" at bounding box center [33, 250] width 26 height 5
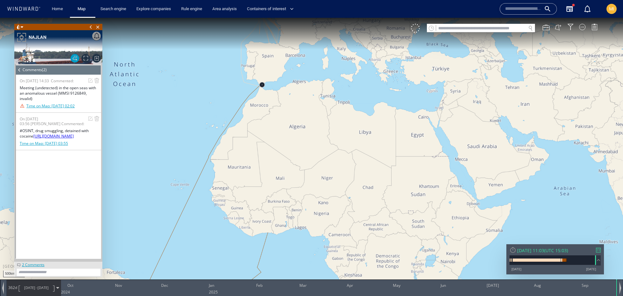
click at [57, 106] on div "Time on Map: 10/03/21 02:02" at bounding box center [50, 105] width 48 height 5
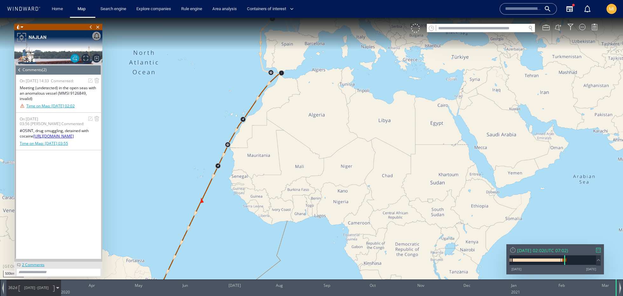
drag, startPoint x: 157, startPoint y: 131, endPoint x: 197, endPoint y: 99, distance: 51.8
click at [197, 99] on canvas "Map" at bounding box center [311, 154] width 623 height 272
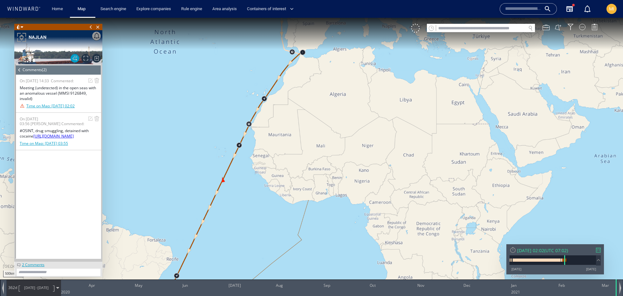
click at [17, 70] on span at bounding box center [19, 70] width 7 height 10
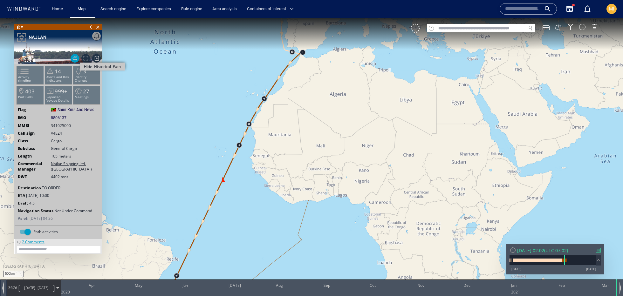
click at [72, 60] on span "Hide Historical Path" at bounding box center [75, 58] width 9 height 9
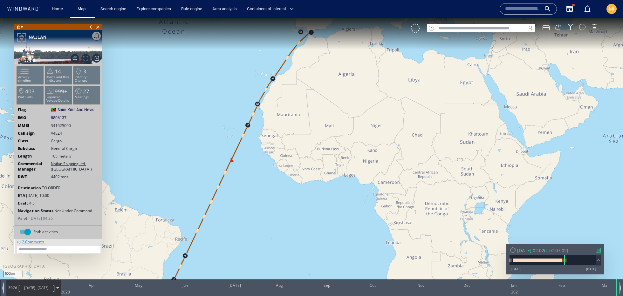
drag, startPoint x: 165, startPoint y: 115, endPoint x: 194, endPoint y: 50, distance: 71.2
click at [194, 50] on canvas "Map" at bounding box center [311, 154] width 623 height 272
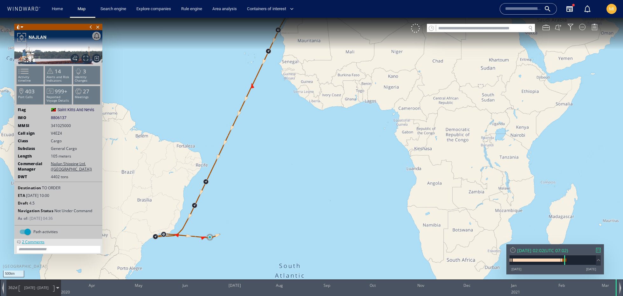
drag, startPoint x: 190, startPoint y: 92, endPoint x: 204, endPoint y: 5, distance: 87.3
click at [204, 18] on html "500km © Mapbox © OpenStreetMap Improve this map 0 0 Mar 2021 Apr May Jun Jul Au…" at bounding box center [311, 157] width 623 height 279
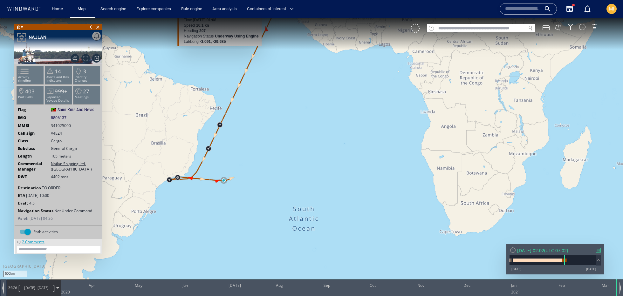
drag, startPoint x: 238, startPoint y: 101, endPoint x: 219, endPoint y: 20, distance: 83.0
click at [219, 20] on div "500km © Mapbox © OpenStreetMap Improve this map NAJLAN Time 16 November 2020 01…" at bounding box center [311, 154] width 623 height 272
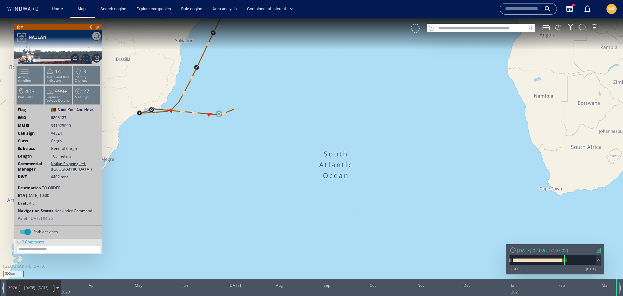
drag, startPoint x: 211, startPoint y: 114, endPoint x: 232, endPoint y: 133, distance: 27.9
click at [232, 133] on canvas "Map" at bounding box center [311, 154] width 623 height 272
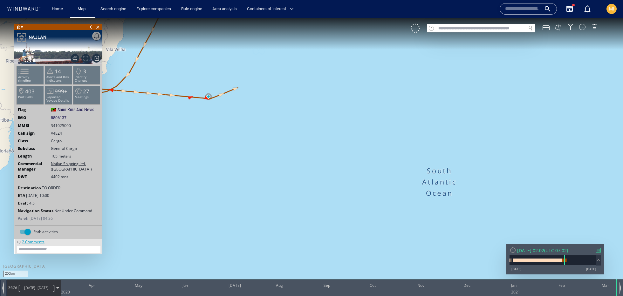
drag, startPoint x: 252, startPoint y: 125, endPoint x: 341, endPoint y: 183, distance: 106.3
click at [341, 183] on canvas "Map" at bounding box center [311, 154] width 623 height 272
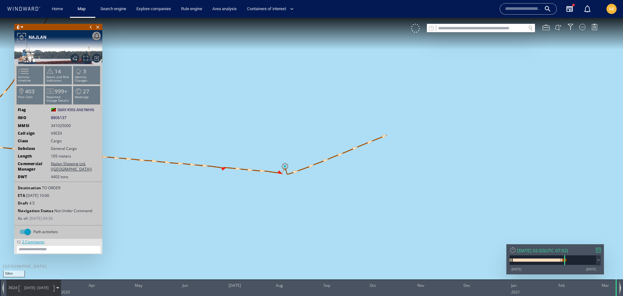
drag, startPoint x: 274, startPoint y: 145, endPoint x: 302, endPoint y: 198, distance: 59.8
click at [302, 198] on canvas "Map" at bounding box center [311, 154] width 623 height 272
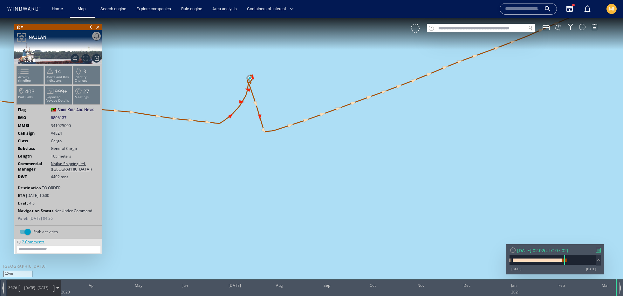
drag, startPoint x: 253, startPoint y: 143, endPoint x: 286, endPoint y: 213, distance: 77.7
click at [287, 215] on canvas "Map" at bounding box center [311, 154] width 623 height 272
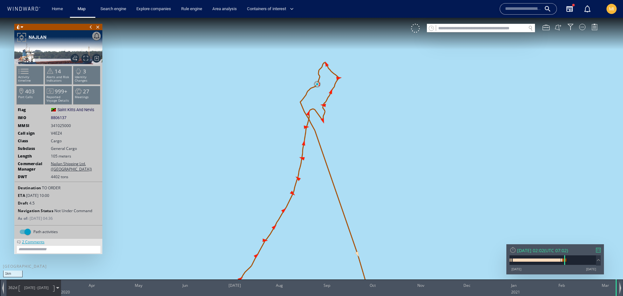
drag, startPoint x: 414, startPoint y: 138, endPoint x: 357, endPoint y: 129, distance: 58.3
click at [357, 129] on canvas "Map" at bounding box center [311, 154] width 623 height 272
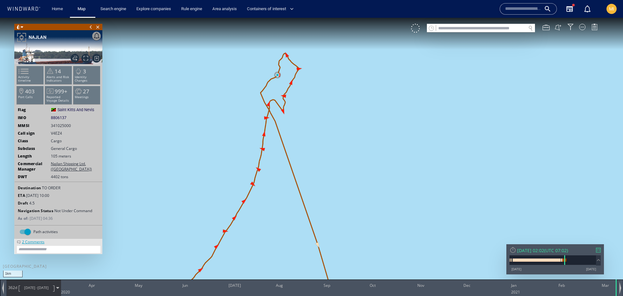
drag, startPoint x: 314, startPoint y: 132, endPoint x: 314, endPoint y: 149, distance: 17.2
click at [314, 149] on canvas "Map" at bounding box center [311, 154] width 623 height 272
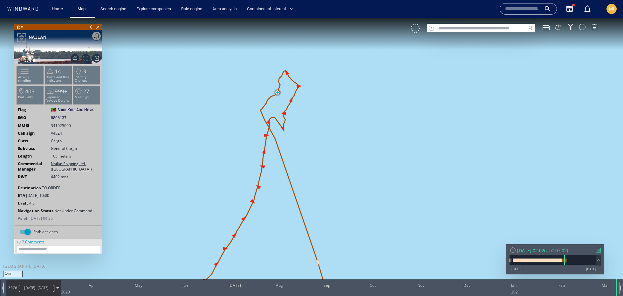
click at [211, 168] on canvas "Map" at bounding box center [311, 154] width 623 height 272
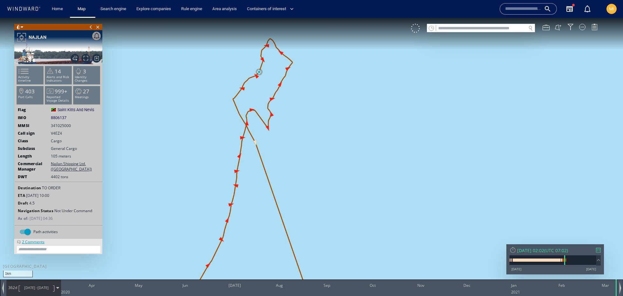
drag, startPoint x: 304, startPoint y: 119, endPoint x: 329, endPoint y: 151, distance: 39.7
click at [329, 151] on canvas "Map" at bounding box center [311, 154] width 623 height 272
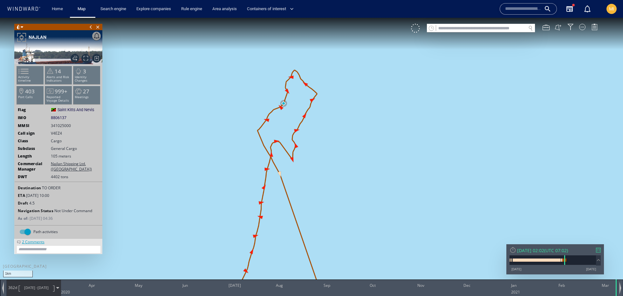
click at [31, 239] on div "2 Comments" at bounding box center [33, 241] width 26 height 5
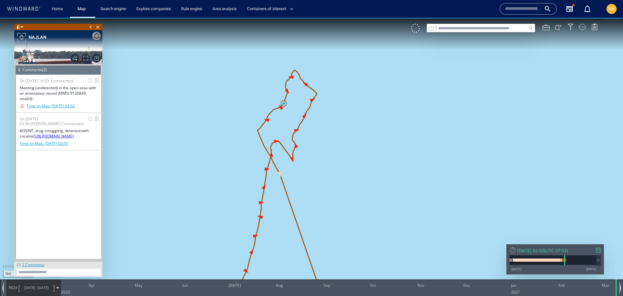
click at [40, 139] on link "https://www.maritime-executive.com/article/french-navy-seizes-record-6-tons-of-…" at bounding box center [53, 136] width 40 height 5
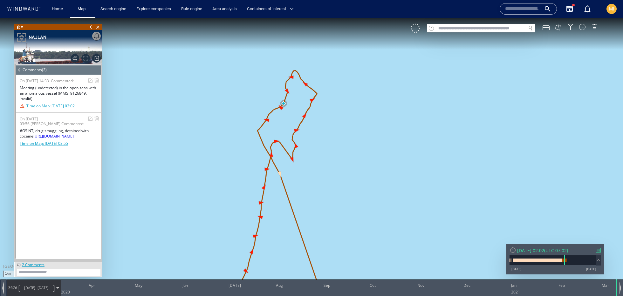
click at [340, 143] on canvas "Map" at bounding box center [311, 154] width 623 height 272
click at [61, 272] on textarea at bounding box center [59, 272] width 84 height 7
click at [65, 271] on textarea at bounding box center [59, 272] width 84 height 7
type textarea "********"
click at [293, 74] on canvas "Map" at bounding box center [311, 154] width 623 height 272
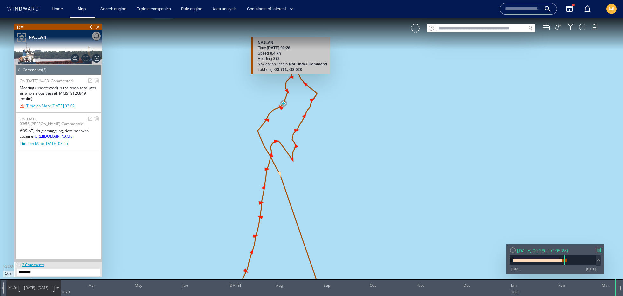
click at [293, 77] on canvas "Map" at bounding box center [311, 154] width 623 height 272
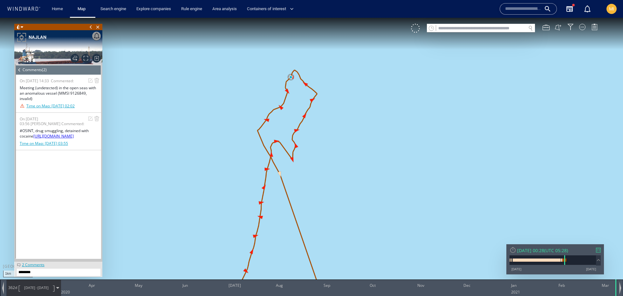
click at [601, 261] on span at bounding box center [598, 260] width 7 height 7
click at [601, 261] on span at bounding box center [598, 258] width 7 height 7
click at [51, 273] on textarea "********" at bounding box center [59, 272] width 84 height 7
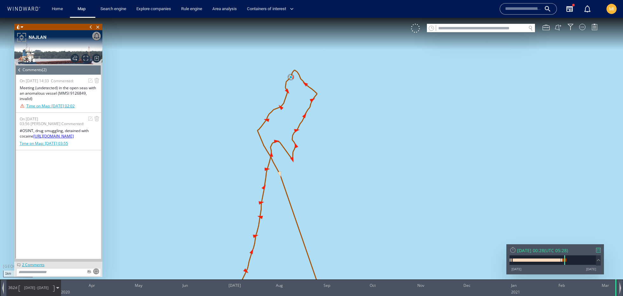
click at [218, 169] on canvas "Map" at bounding box center [311, 154] width 623 height 272
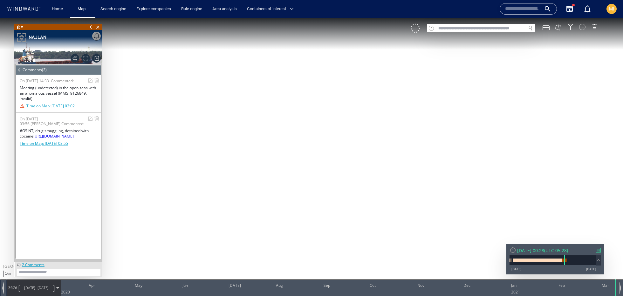
click at [582, 29] on div at bounding box center [583, 27] width 6 height 6
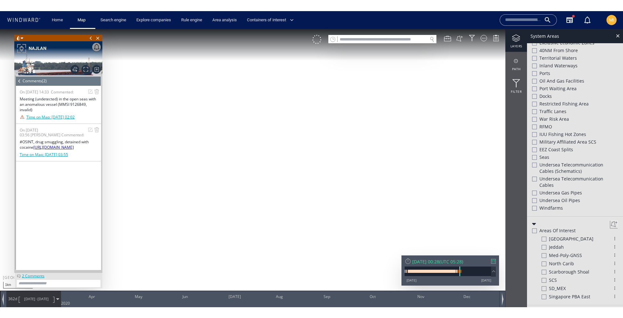
scroll to position [209, 0]
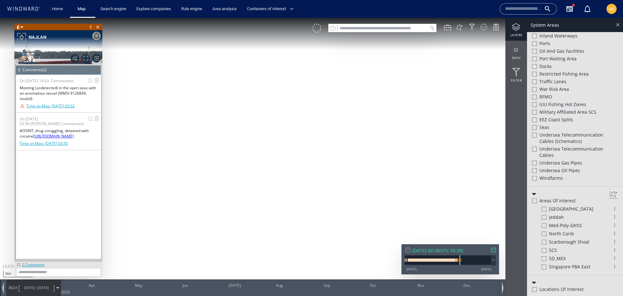
click at [620, 26] on div at bounding box center [617, 24] width 7 height 7
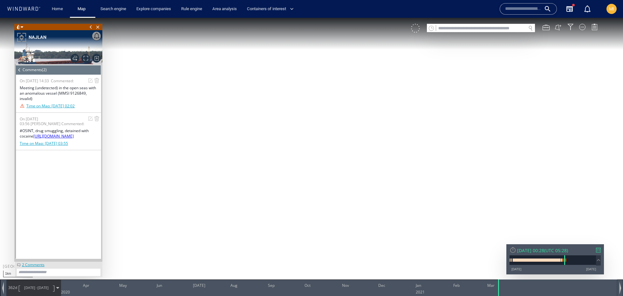
click at [417, 31] on div at bounding box center [415, 28] width 9 height 9
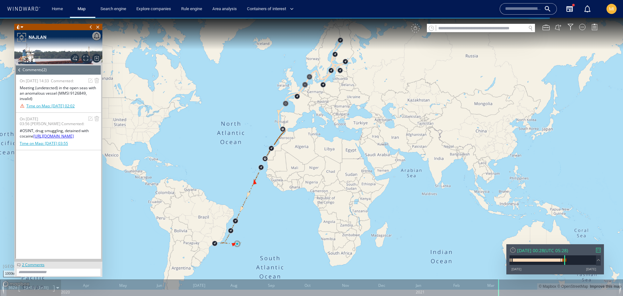
drag, startPoint x: 295, startPoint y: 98, endPoint x: 271, endPoint y: 181, distance: 86.0
click at [271, 181] on canvas "Map" at bounding box center [311, 154] width 623 height 272
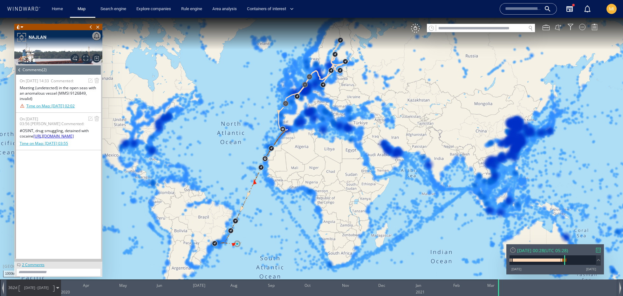
drag, startPoint x: 261, startPoint y: 129, endPoint x: 271, endPoint y: 108, distance: 22.9
click at [271, 108] on canvas "Map" at bounding box center [311, 154] width 623 height 272
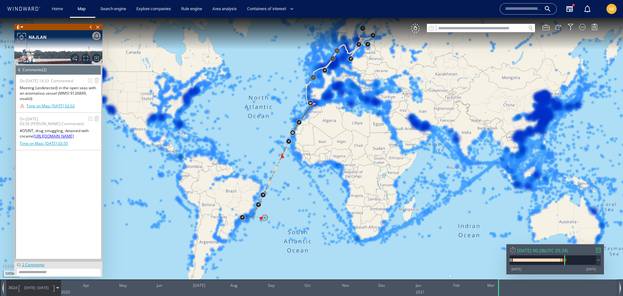
drag, startPoint x: 242, startPoint y: 110, endPoint x: 260, endPoint y: 105, distance: 19.1
click at [260, 105] on canvas "Map" at bounding box center [311, 154] width 623 height 272
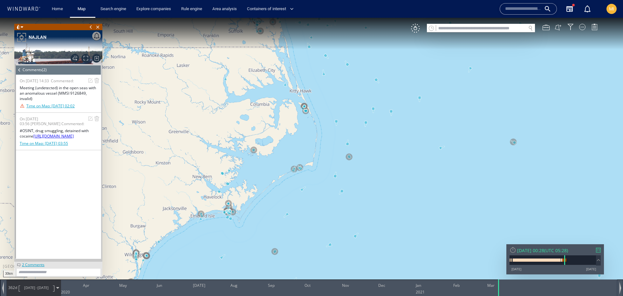
click at [513, 250] on div at bounding box center [513, 250] width 7 height 7
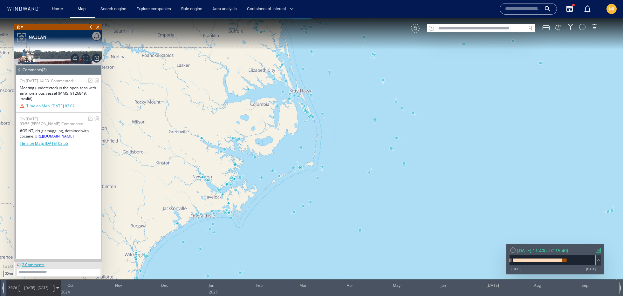
click at [415, 28] on div "VM" at bounding box center [415, 28] width 9 height 9
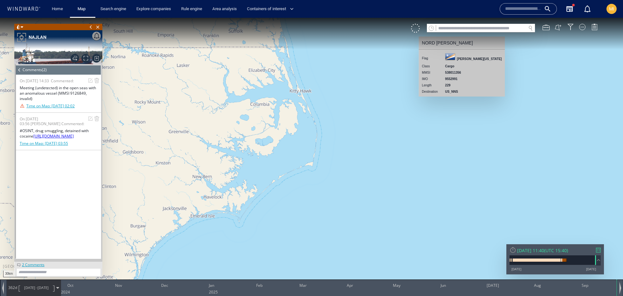
drag, startPoint x: 309, startPoint y: 133, endPoint x: 308, endPoint y: -75, distance: 208.0
click at [308, 18] on html "30km © Mapbox © OpenStreetMap Improve this map NORD KARAS Flag Marshall Islands…" at bounding box center [311, 157] width 623 height 279
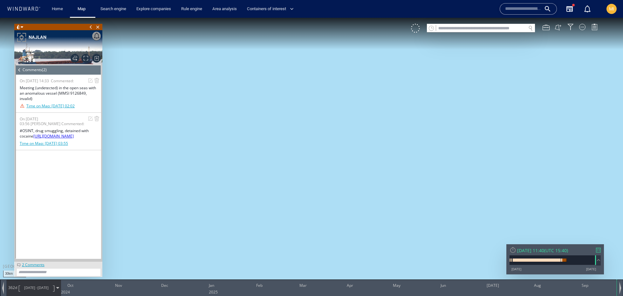
drag, startPoint x: 309, startPoint y: 80, endPoint x: 348, endPoint y: -75, distance: 160.4
click at [348, 18] on html "30km © Mapbox © OpenStreetMap Improve this map NORD KARAS Flag Marshall Islands…" at bounding box center [311, 157] width 623 height 279
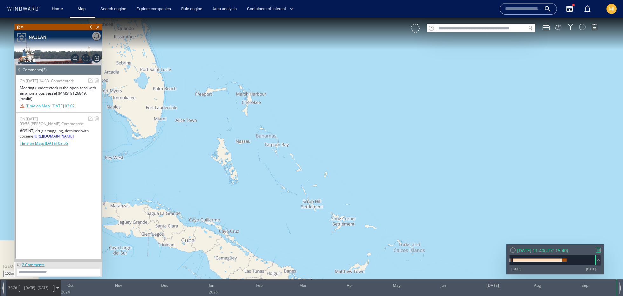
drag, startPoint x: 330, startPoint y: 181, endPoint x: 295, endPoint y: 26, distance: 158.8
click at [295, 26] on canvas "Map" at bounding box center [311, 154] width 623 height 272
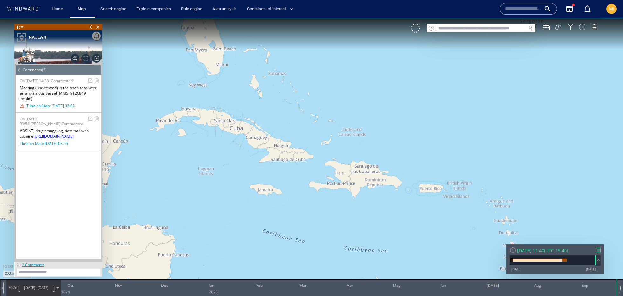
drag, startPoint x: 328, startPoint y: 173, endPoint x: 277, endPoint y: -29, distance: 208.9
click at [277, 18] on html "200km © Mapbox © OpenStreetMap Improve this map NORD KARAS Flag Marshall Island…" at bounding box center [311, 157] width 623 height 279
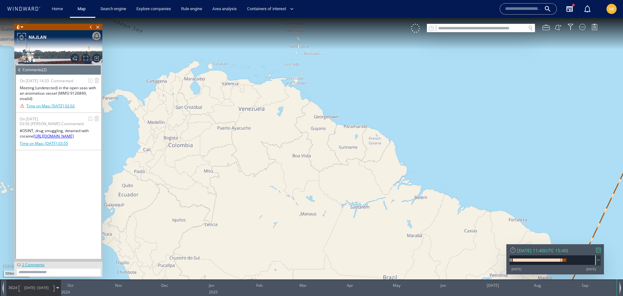
drag, startPoint x: 365, startPoint y: 151, endPoint x: 192, endPoint y: 78, distance: 188.0
click at [191, 78] on canvas "Map" at bounding box center [311, 154] width 623 height 272
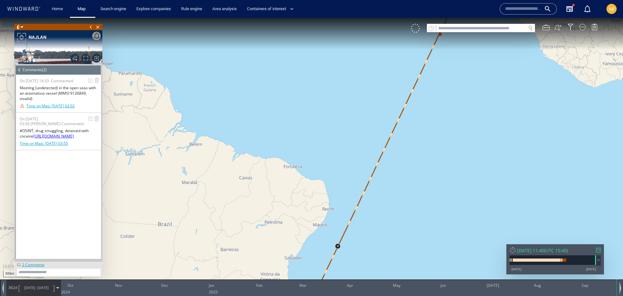
drag, startPoint x: 471, startPoint y: 152, endPoint x: 221, endPoint y: 75, distance: 262.2
click at [221, 75] on canvas "Map" at bounding box center [311, 154] width 623 height 272
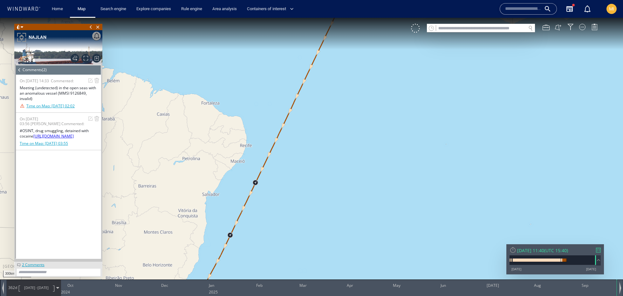
drag, startPoint x: 258, startPoint y: 230, endPoint x: 302, endPoint y: 127, distance: 111.4
click at [302, 127] on canvas "Map" at bounding box center [311, 154] width 623 height 272
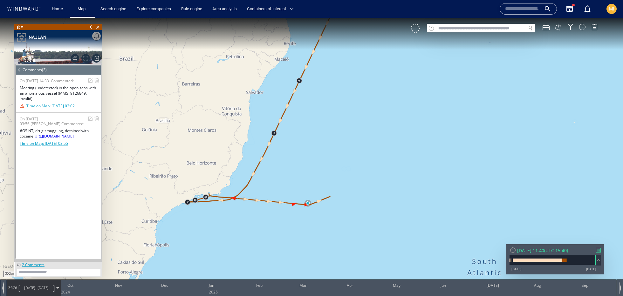
drag, startPoint x: 311, startPoint y: 247, endPoint x: 310, endPoint y: 216, distance: 30.9
click at [310, 216] on canvas "Map" at bounding box center [311, 154] width 623 height 272
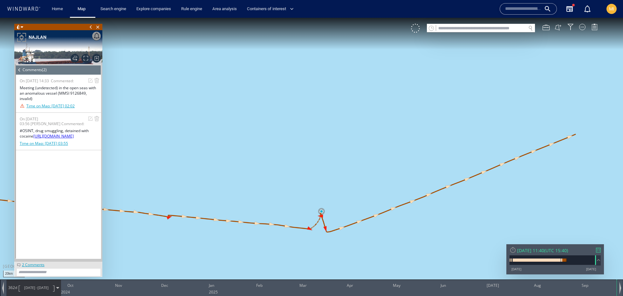
drag, startPoint x: 329, startPoint y: 165, endPoint x: 325, endPoint y: 116, distance: 49.1
click at [325, 116] on canvas "Map" at bounding box center [311, 154] width 623 height 272
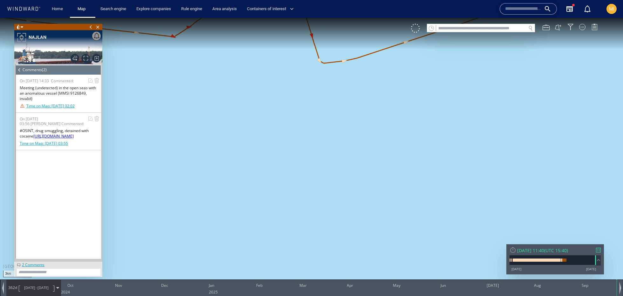
drag, startPoint x: 301, startPoint y: 56, endPoint x: 300, endPoint y: 192, distance: 136.5
click at [300, 192] on canvas "Map" at bounding box center [311, 154] width 623 height 272
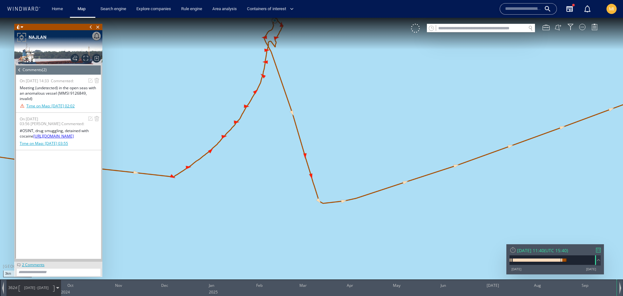
drag, startPoint x: 299, startPoint y: 142, endPoint x: 302, endPoint y: 245, distance: 102.8
click at [302, 245] on canvas "Map" at bounding box center [311, 154] width 623 height 272
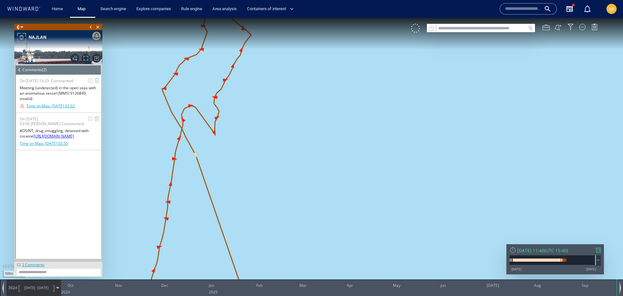
drag, startPoint x: 256, startPoint y: 116, endPoint x: 334, endPoint y: 215, distance: 126.2
click at [335, 215] on canvas "Map" at bounding box center [311, 154] width 623 height 272
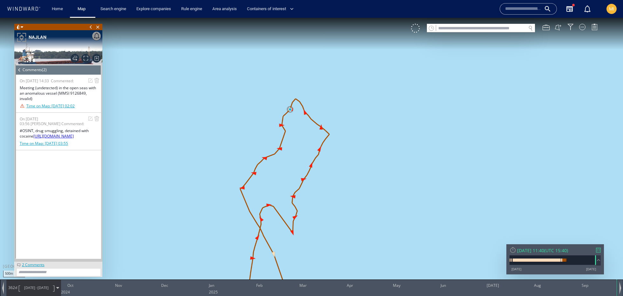
click at [321, 128] on canvas "Map" at bounding box center [311, 154] width 623 height 272
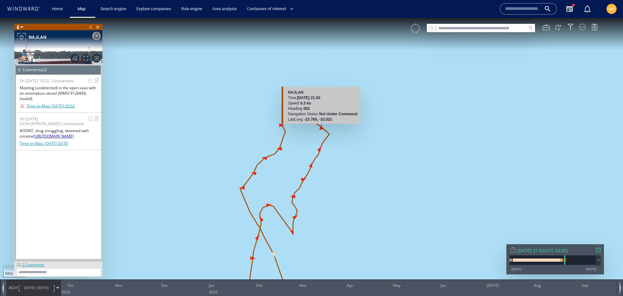
click at [321, 128] on canvas "Map" at bounding box center [311, 154] width 623 height 272
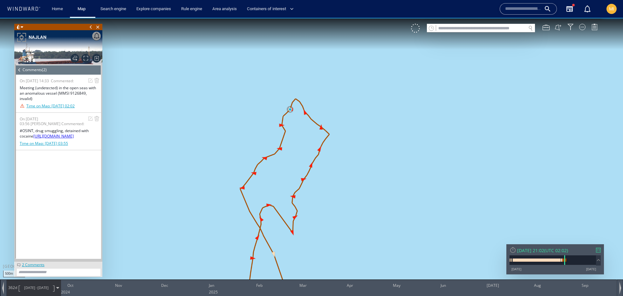
click at [321, 128] on canvas "Map" at bounding box center [311, 154] width 623 height 272
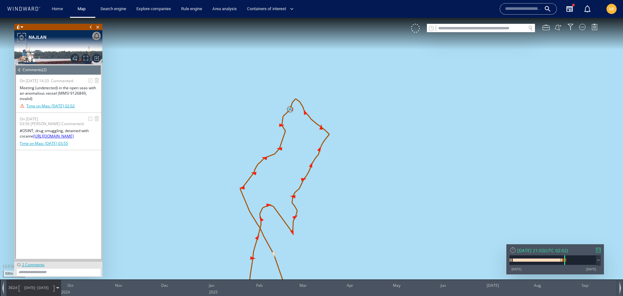
click at [21, 72] on span at bounding box center [19, 70] width 7 height 10
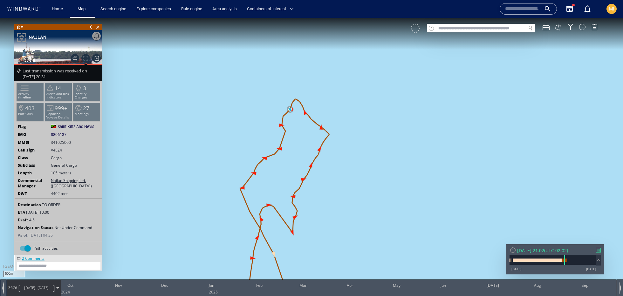
click at [420, 27] on div at bounding box center [415, 28] width 9 height 9
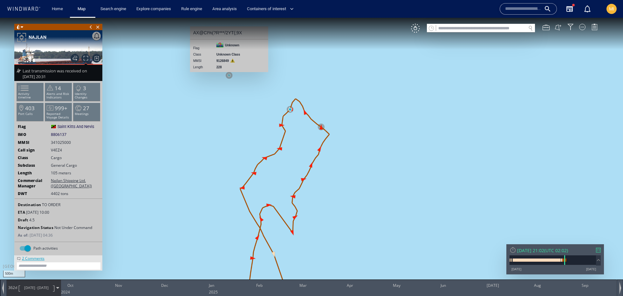
click at [231, 77] on canvas "Map" at bounding box center [311, 154] width 623 height 272
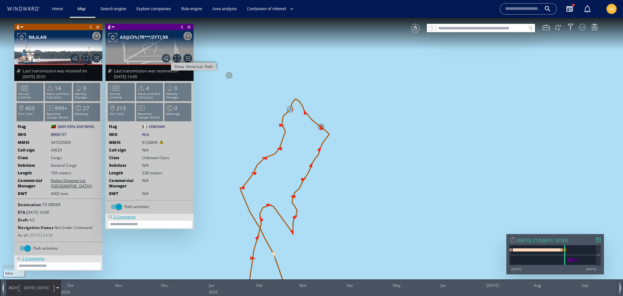
click at [166, 59] on span "Show Historical Path" at bounding box center [166, 58] width 9 height 9
click at [366, 127] on canvas "Map" at bounding box center [311, 154] width 623 height 272
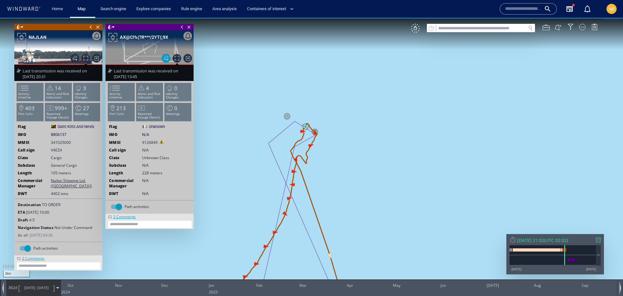
drag, startPoint x: 338, startPoint y: 199, endPoint x: 328, endPoint y: 118, distance: 82.1
click at [328, 118] on canvas "Map" at bounding box center [311, 154] width 623 height 272
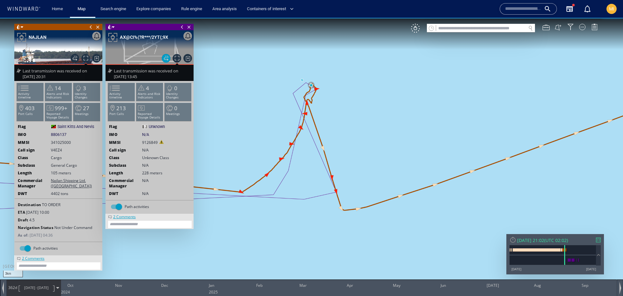
drag, startPoint x: 326, startPoint y: 135, endPoint x: 426, endPoint y: 112, distance: 102.5
click at [426, 112] on canvas "Map" at bounding box center [311, 154] width 623 height 272
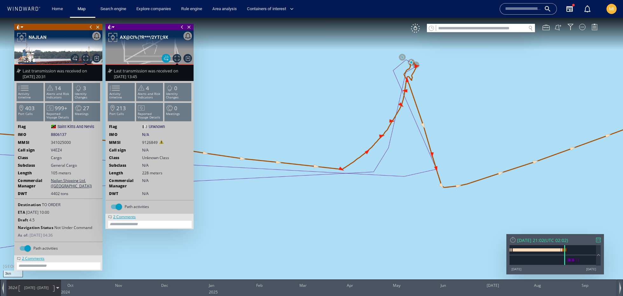
drag, startPoint x: 312, startPoint y: 146, endPoint x: 521, endPoint y: 106, distance: 213.1
click at [522, 106] on canvas "Map" at bounding box center [311, 154] width 623 height 272
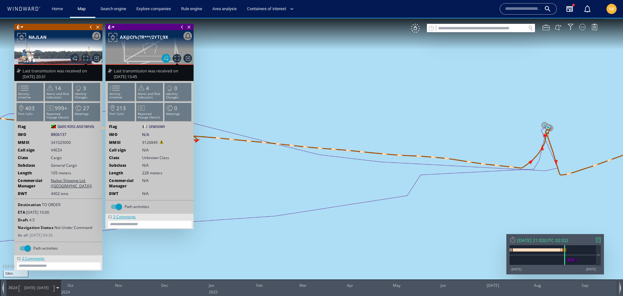
drag, startPoint x: 397, startPoint y: 188, endPoint x: 569, endPoint y: 126, distance: 183.0
click at [570, 125] on canvas "Map" at bounding box center [311, 154] width 623 height 272
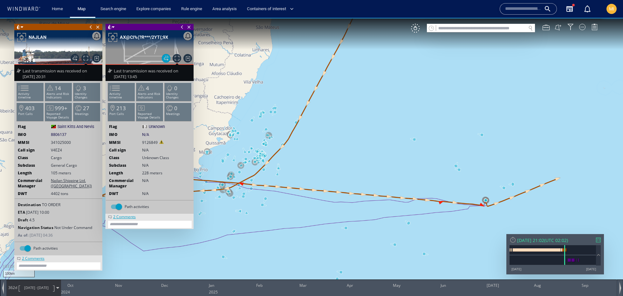
drag, startPoint x: 363, startPoint y: 223, endPoint x: 487, endPoint y: 170, distance: 135.2
click at [487, 170] on canvas "Map" at bounding box center [311, 154] width 623 height 272
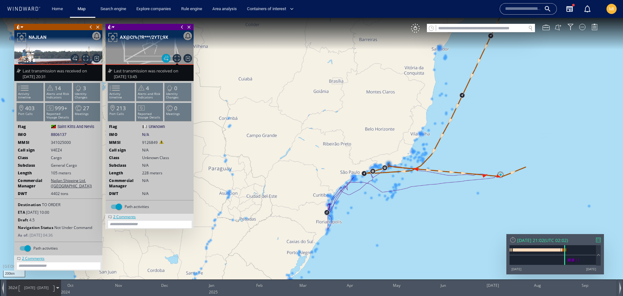
drag, startPoint x: 396, startPoint y: 210, endPoint x: 339, endPoint y: 180, distance: 64.7
click at [339, 180] on canvas "Map" at bounding box center [311, 154] width 623 height 272
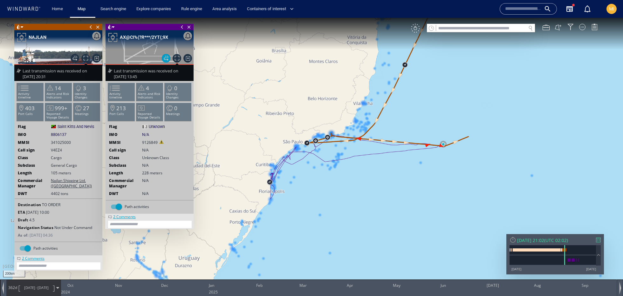
click at [418, 28] on div "VM" at bounding box center [415, 28] width 9 height 9
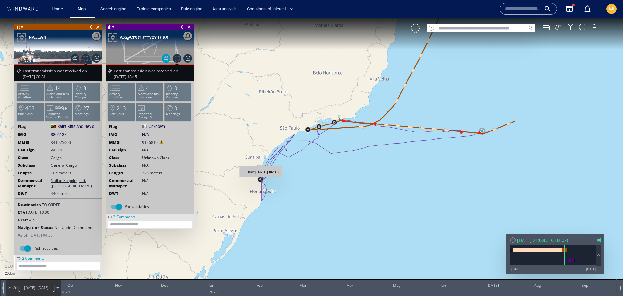
click at [260, 181] on canvas "Map" at bounding box center [311, 154] width 623 height 272
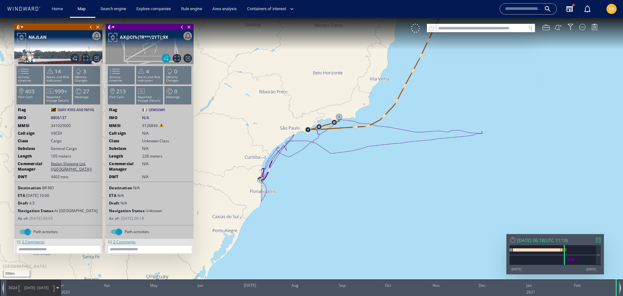
drag, startPoint x: 398, startPoint y: 152, endPoint x: 343, endPoint y: 240, distance: 102.9
click at [343, 240] on canvas "Map" at bounding box center [311, 154] width 623 height 272
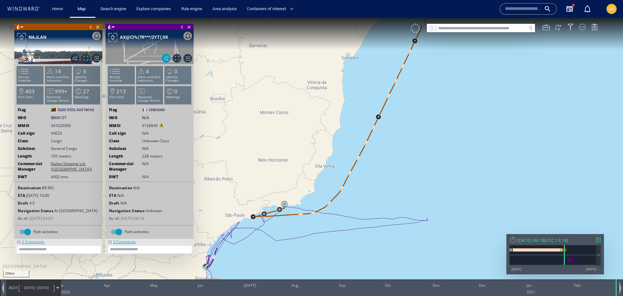
drag, startPoint x: 450, startPoint y: 142, endPoint x: 333, endPoint y: 253, distance: 160.9
click at [333, 253] on canvas "Map" at bounding box center [311, 154] width 623 height 272
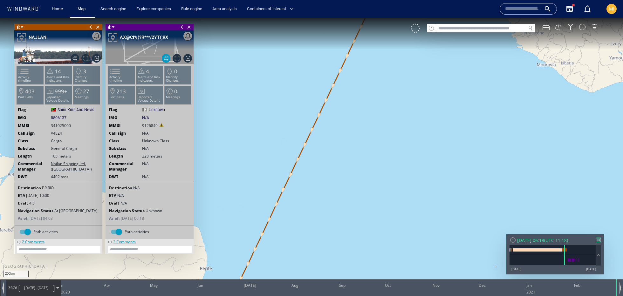
drag, startPoint x: 405, startPoint y: 159, endPoint x: 324, endPoint y: 330, distance: 189.1
click at [324, 296] on html "200km © Mapbox © OpenStreetMap Improve this map 0 0 Mar 2021 Apr May Jun Jul Au…" at bounding box center [311, 157] width 623 height 279
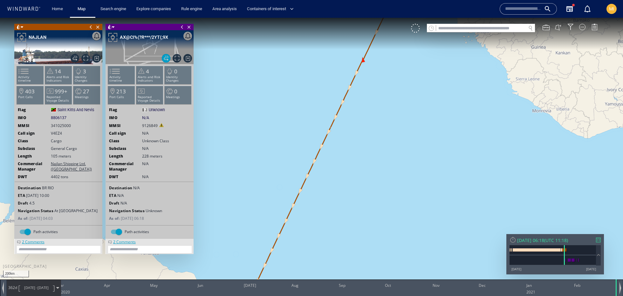
drag, startPoint x: 367, startPoint y: 155, endPoint x: 470, endPoint y: 4, distance: 181.7
click at [470, 18] on html "200km © Mapbox © OpenStreetMap Improve this map 0 0 Mar 2021 Apr May Jun Jul Au…" at bounding box center [311, 157] width 623 height 279
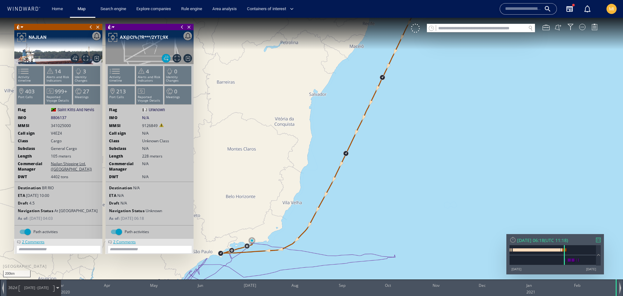
drag, startPoint x: 360, startPoint y: 187, endPoint x: 387, endPoint y: 109, distance: 82.1
click at [387, 109] on canvas "Map" at bounding box center [311, 154] width 623 height 272
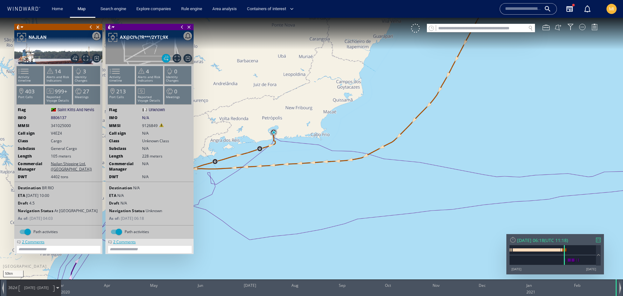
drag, startPoint x: 288, startPoint y: 191, endPoint x: 295, endPoint y: 173, distance: 19.4
click at [295, 173] on canvas "Map" at bounding box center [311, 154] width 623 height 272
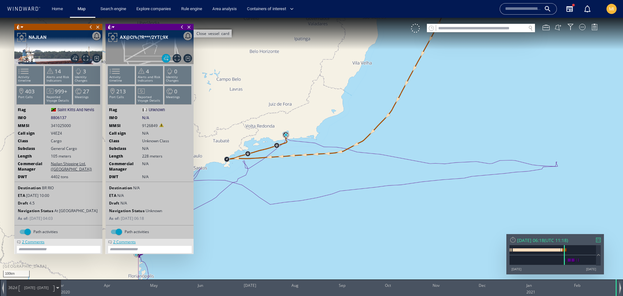
click at [190, 26] on span "Close vessel card" at bounding box center [189, 27] width 7 height 6
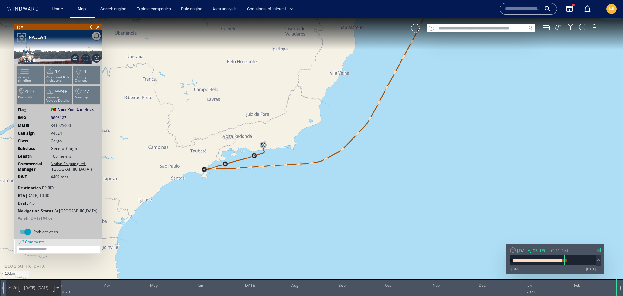
drag, startPoint x: 293, startPoint y: 171, endPoint x: 257, endPoint y: 195, distance: 42.7
click at [257, 195] on canvas "Map" at bounding box center [311, 154] width 623 height 272
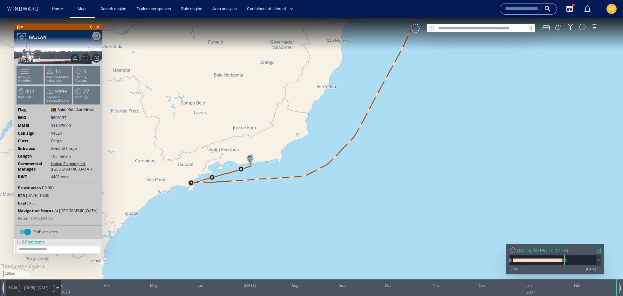
click at [41, 245] on section at bounding box center [59, 250] width 88 height 10
click at [41, 240] on div "2 Comments" at bounding box center [33, 241] width 26 height 5
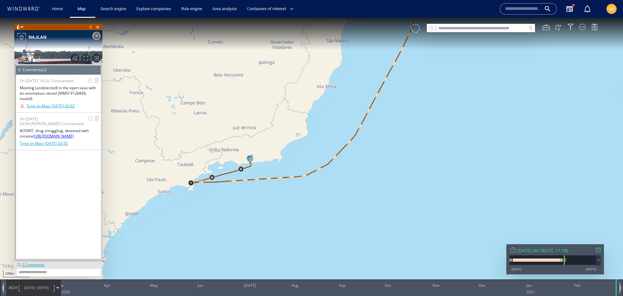
click at [56, 106] on div "Time on Map: 10/03/21 02:02" at bounding box center [50, 105] width 48 height 5
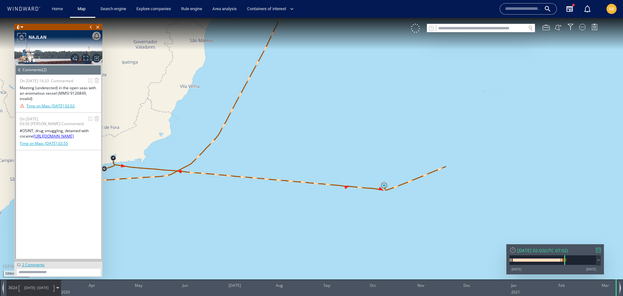
drag, startPoint x: 420, startPoint y: 171, endPoint x: 281, endPoint y: 170, distance: 138.7
click at [281, 170] on canvas "Map" at bounding box center [311, 154] width 623 height 272
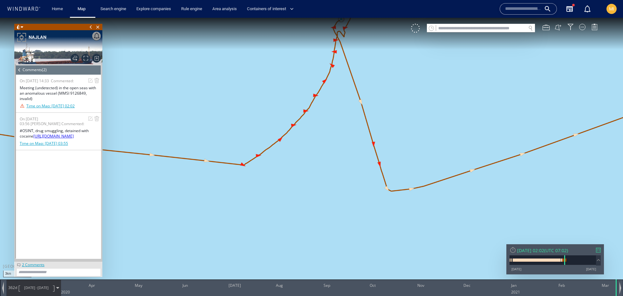
drag, startPoint x: 358, startPoint y: 149, endPoint x: 350, endPoint y: 260, distance: 111.0
click at [350, 260] on canvas "Map" at bounding box center [311, 154] width 623 height 272
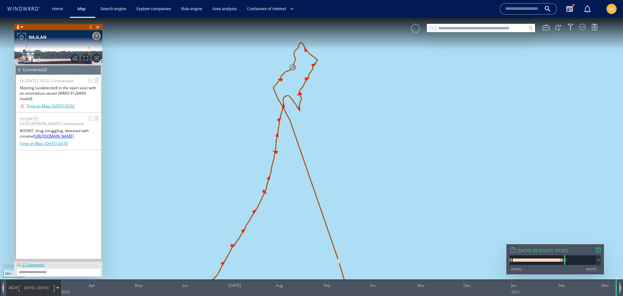
drag, startPoint x: 345, startPoint y: 140, endPoint x: 380, endPoint y: 217, distance: 84.8
click at [381, 220] on canvas "Map" at bounding box center [311, 154] width 623 height 272
